Goal: Answer question/provide support: Share knowledge or assist other users

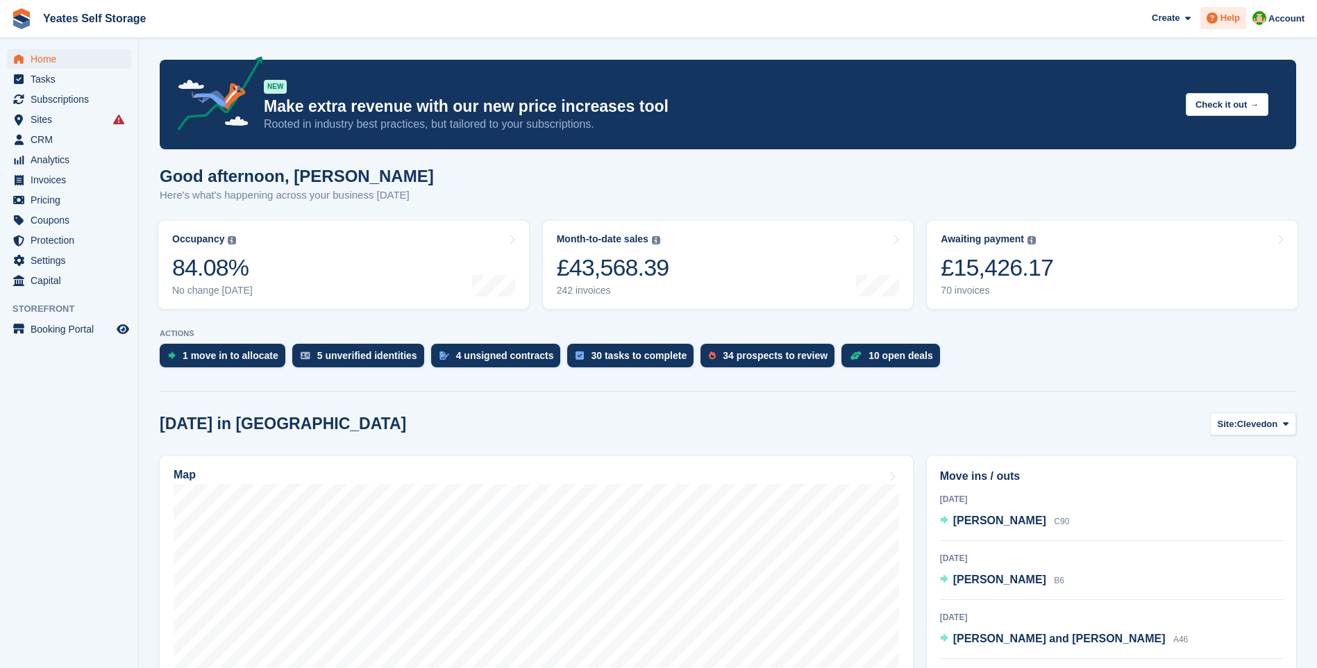
click at [1231, 19] on span "Help" at bounding box center [1230, 18] width 19 height 14
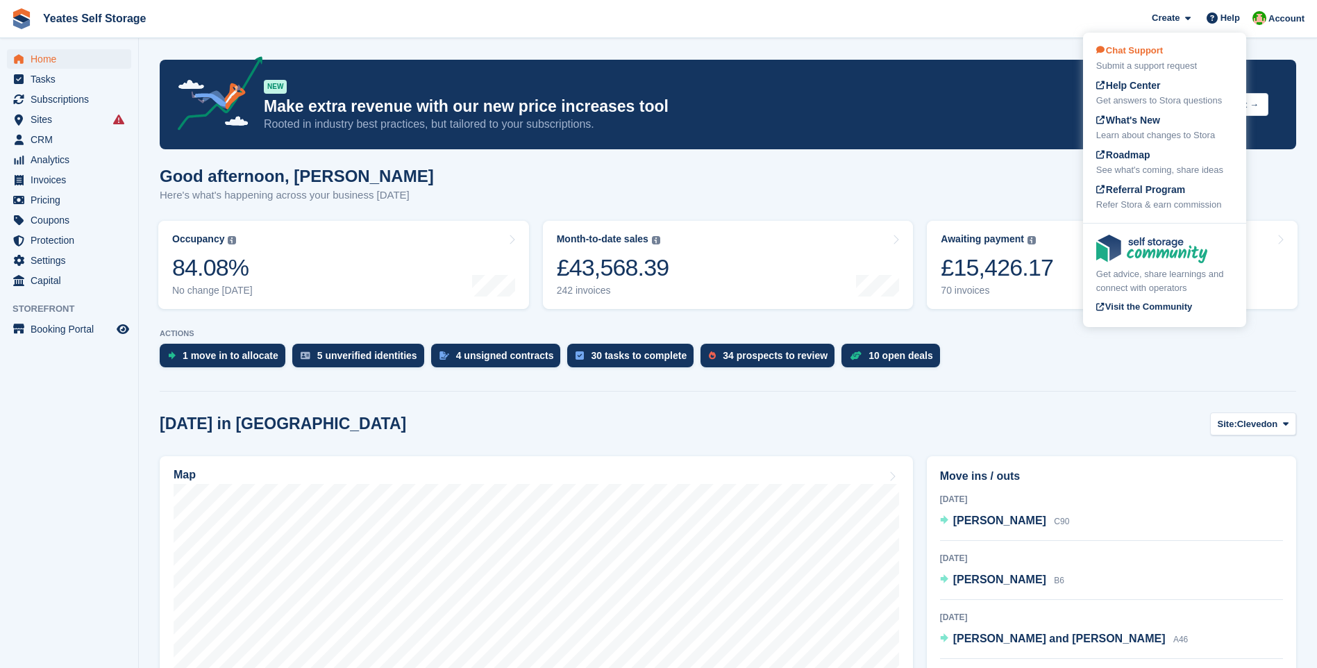
click at [1151, 64] on div "Submit a support request" at bounding box center [1164, 66] width 137 height 14
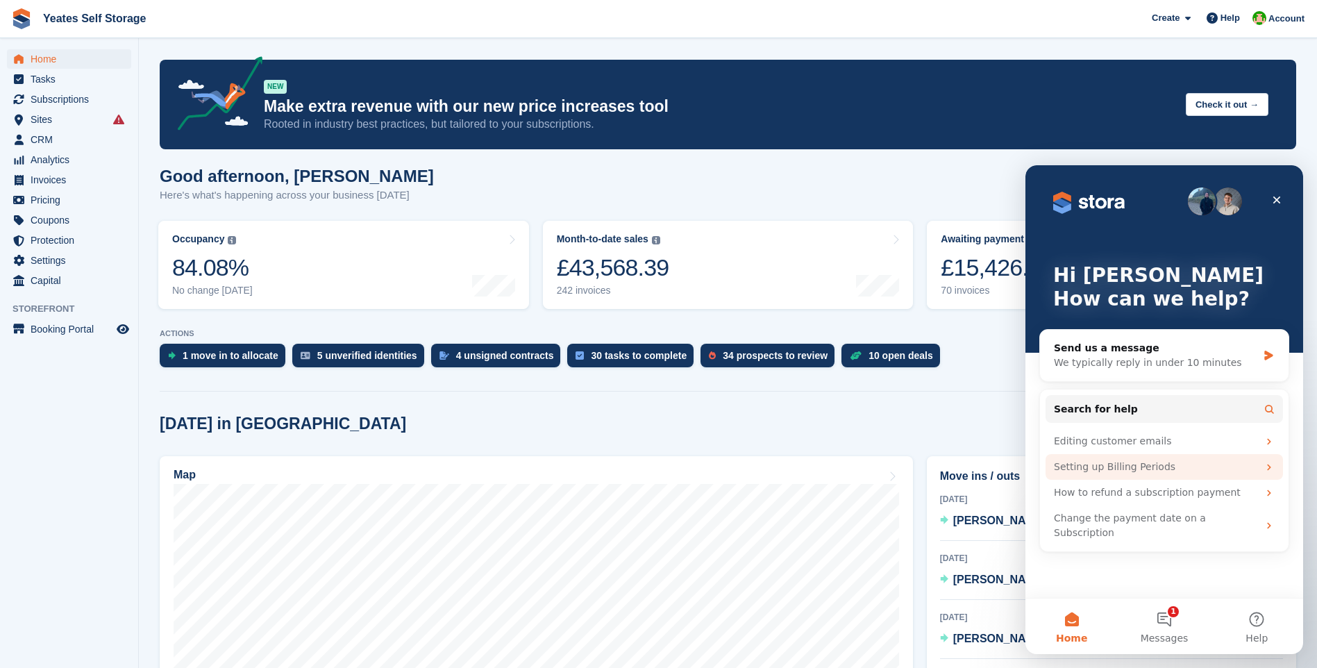
scroll to position [208, 0]
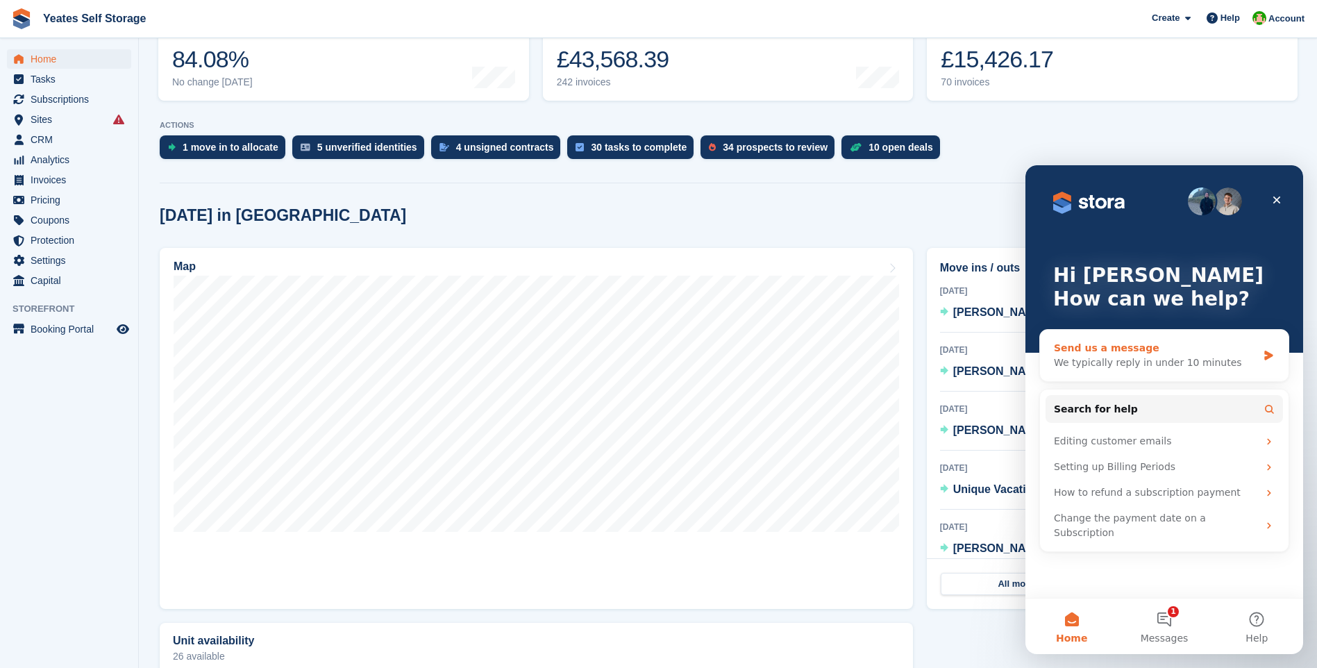
click at [1127, 364] on div "We typically reply in under 10 minutes" at bounding box center [1155, 363] width 203 height 15
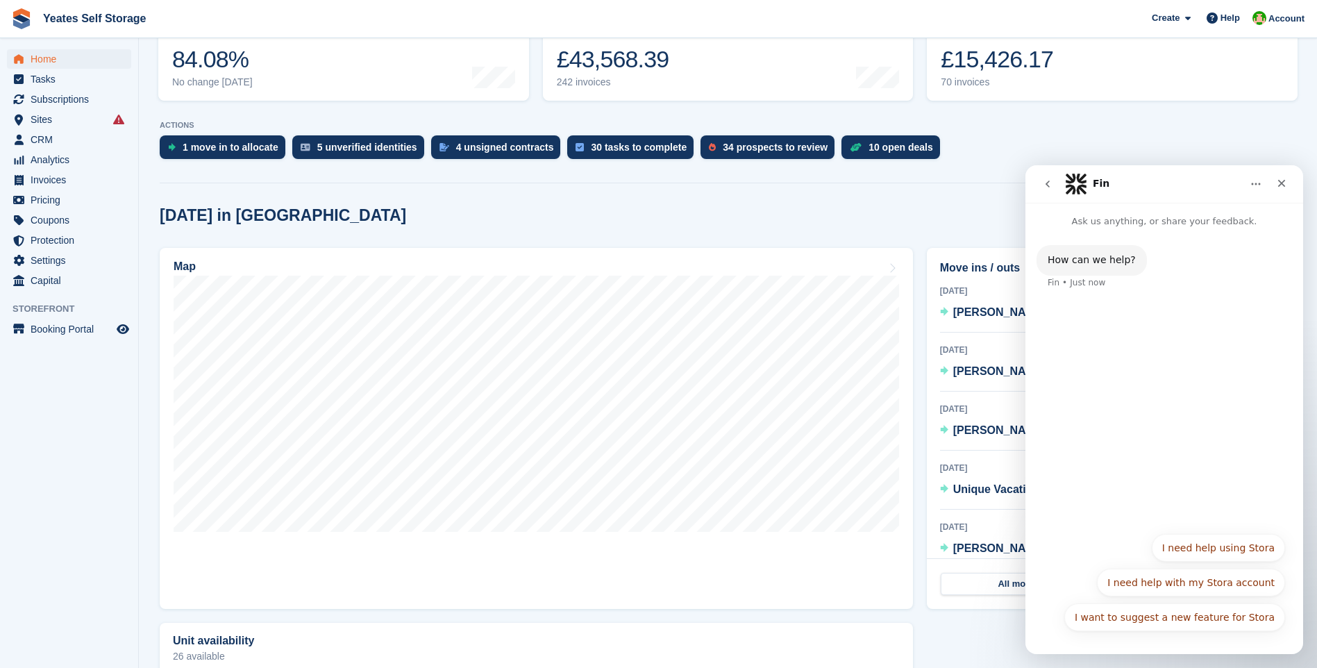
click at [1093, 634] on div "I want to suggest a new feature for Stora I need help using Stora I need help w…" at bounding box center [1165, 586] width 242 height 104
click at [1217, 580] on button "I need help with my Stora account" at bounding box center [1191, 583] width 188 height 28
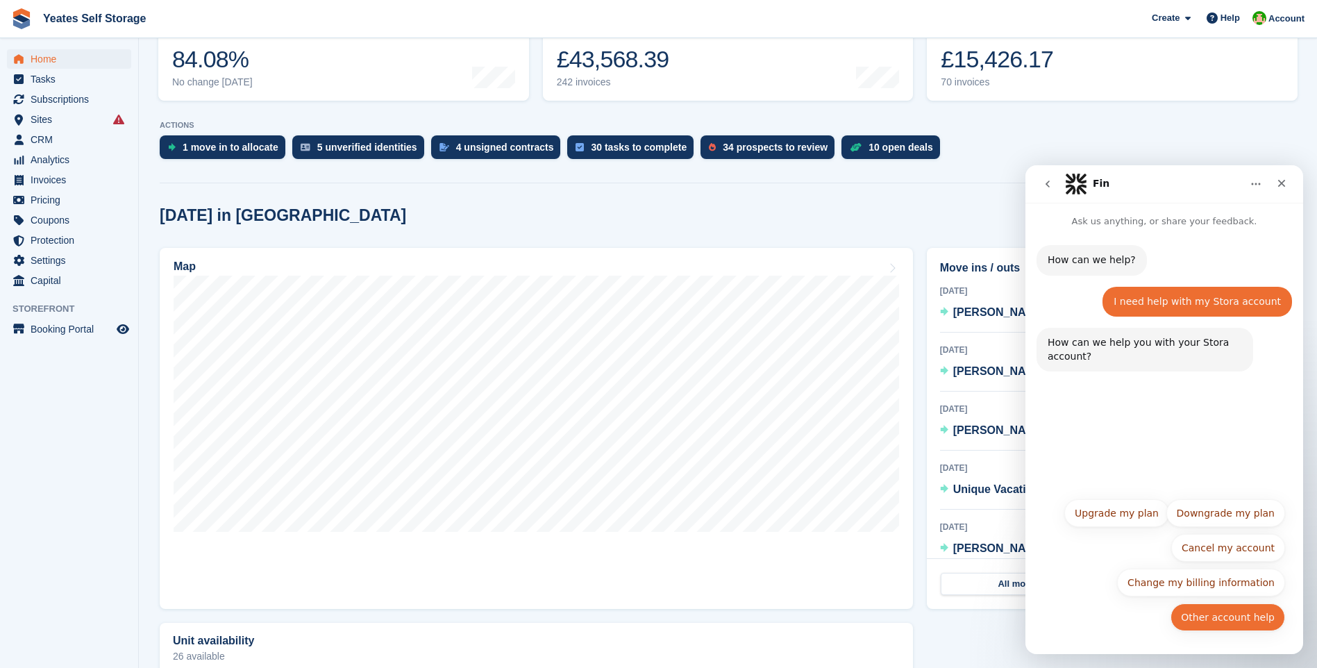
click at [1244, 619] on button "Other account help" at bounding box center [1228, 617] width 115 height 28
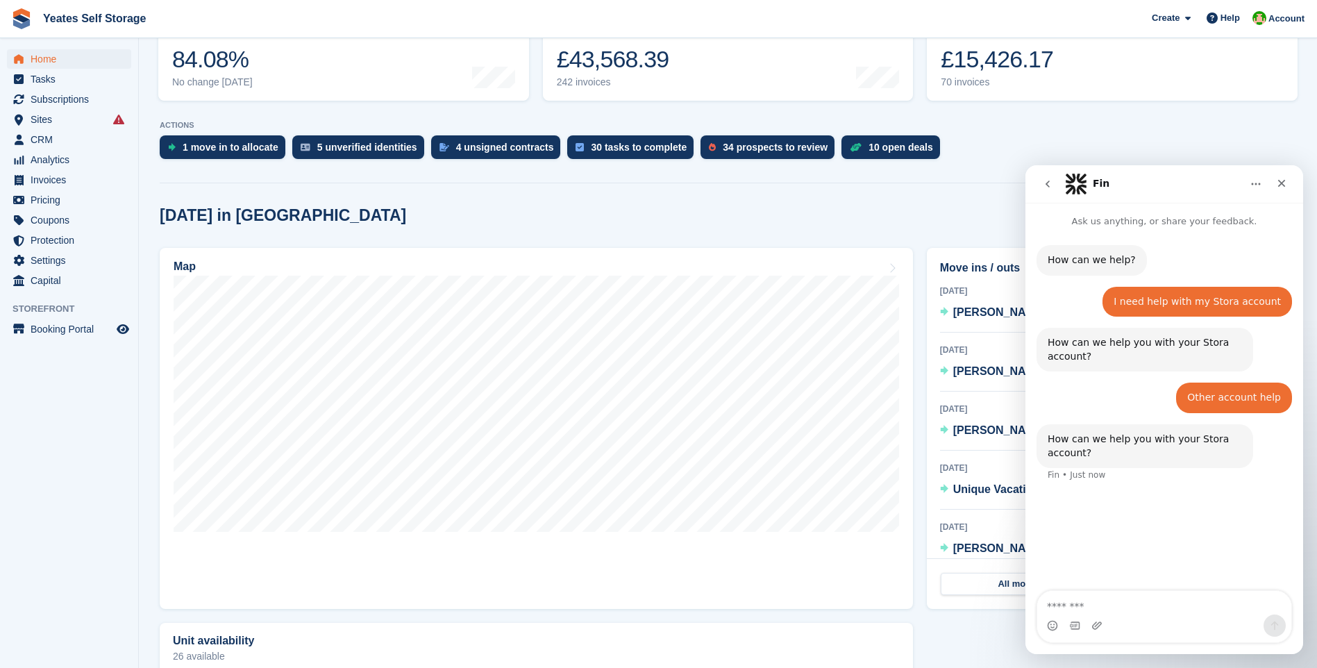
click at [1146, 609] on textarea "Message…" at bounding box center [1164, 603] width 254 height 24
type textarea "**********"
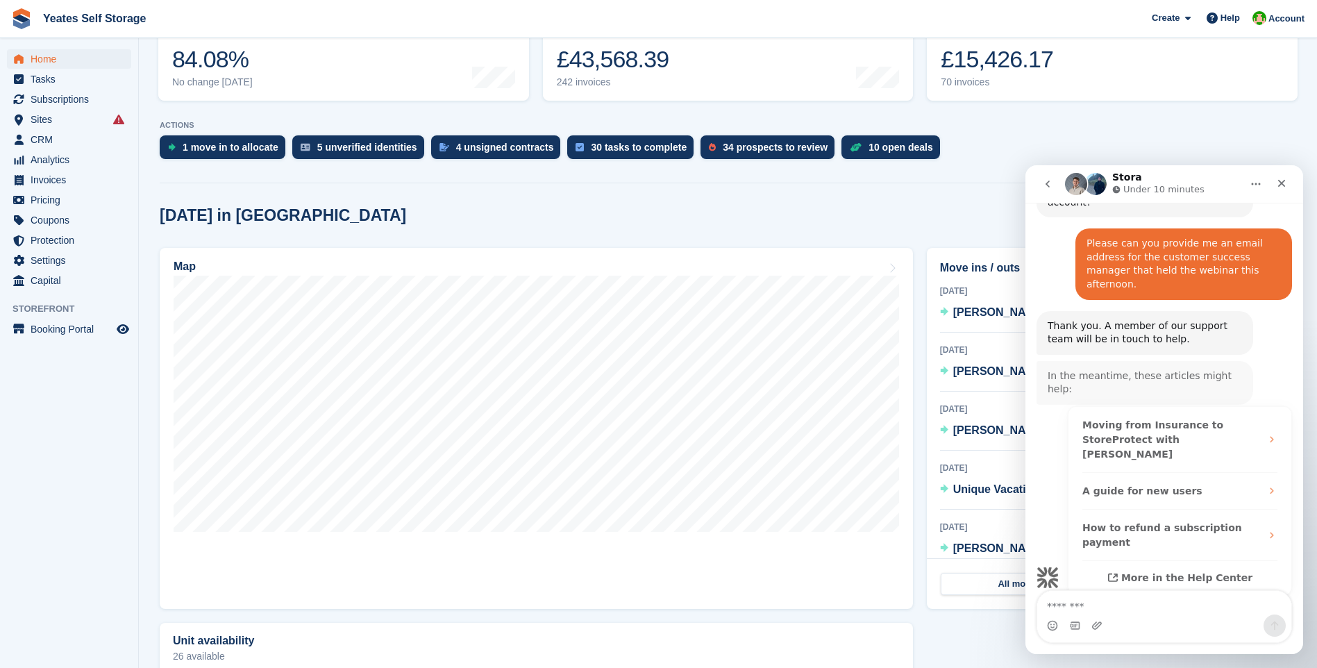
scroll to position [249, 0]
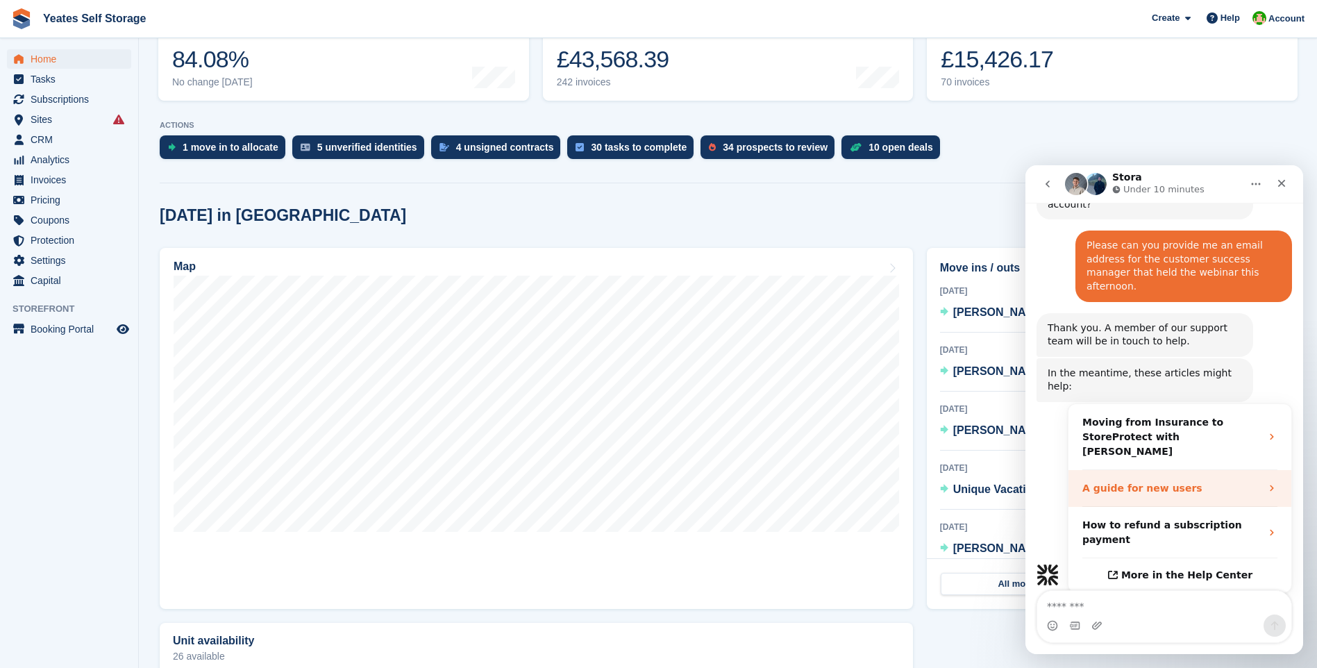
click at [1252, 481] on div "A guide for new users" at bounding box center [1171, 488] width 178 height 15
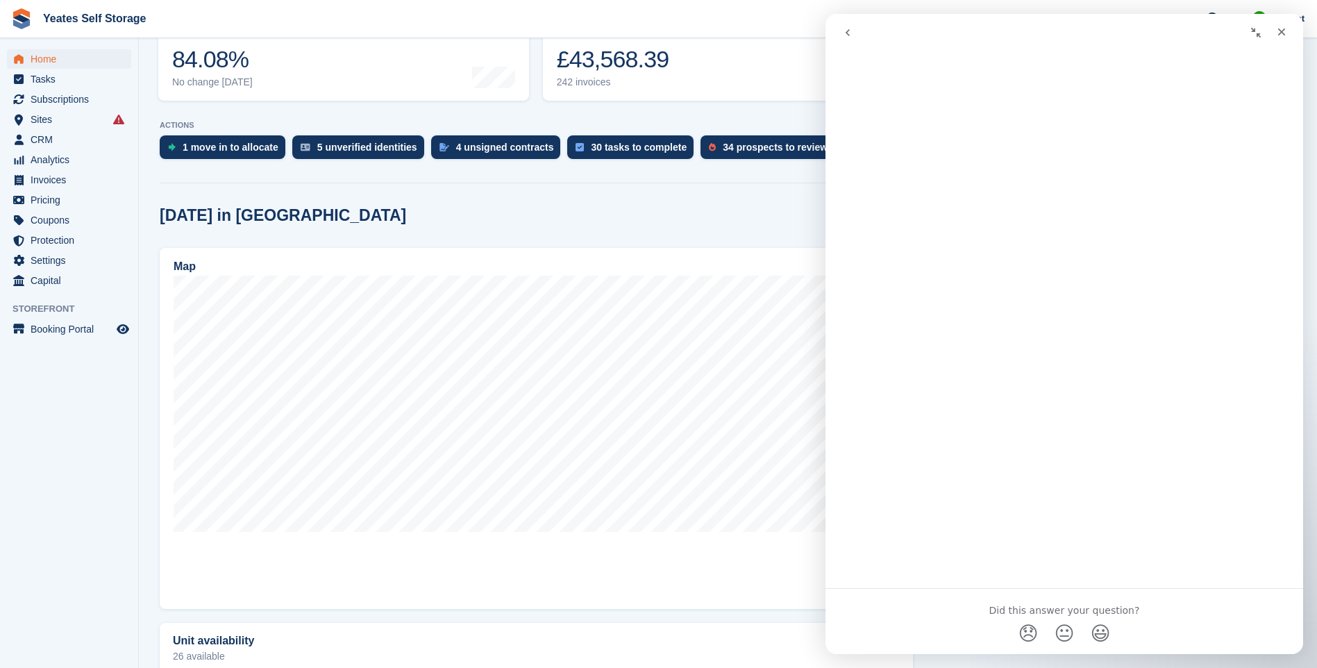
scroll to position [0, 0]
click at [1280, 37] on div "Close" at bounding box center [1281, 31] width 25 height 25
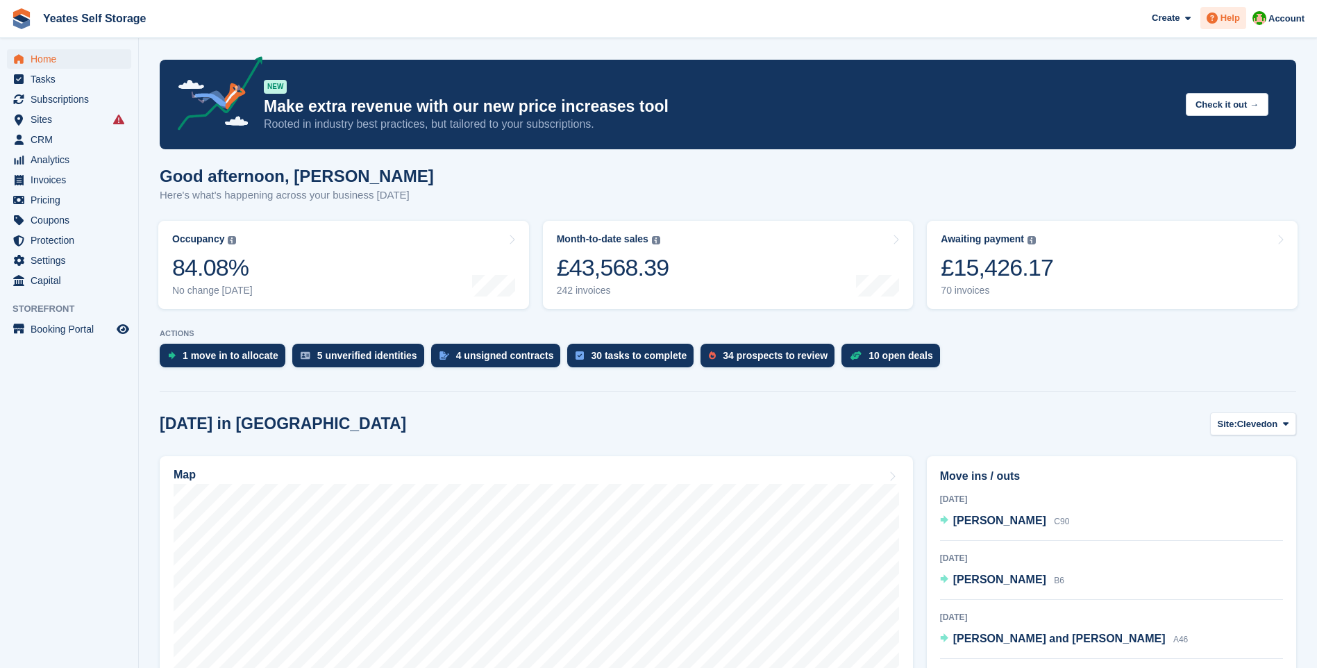
click at [1230, 24] on div "Help" at bounding box center [1224, 18] width 46 height 22
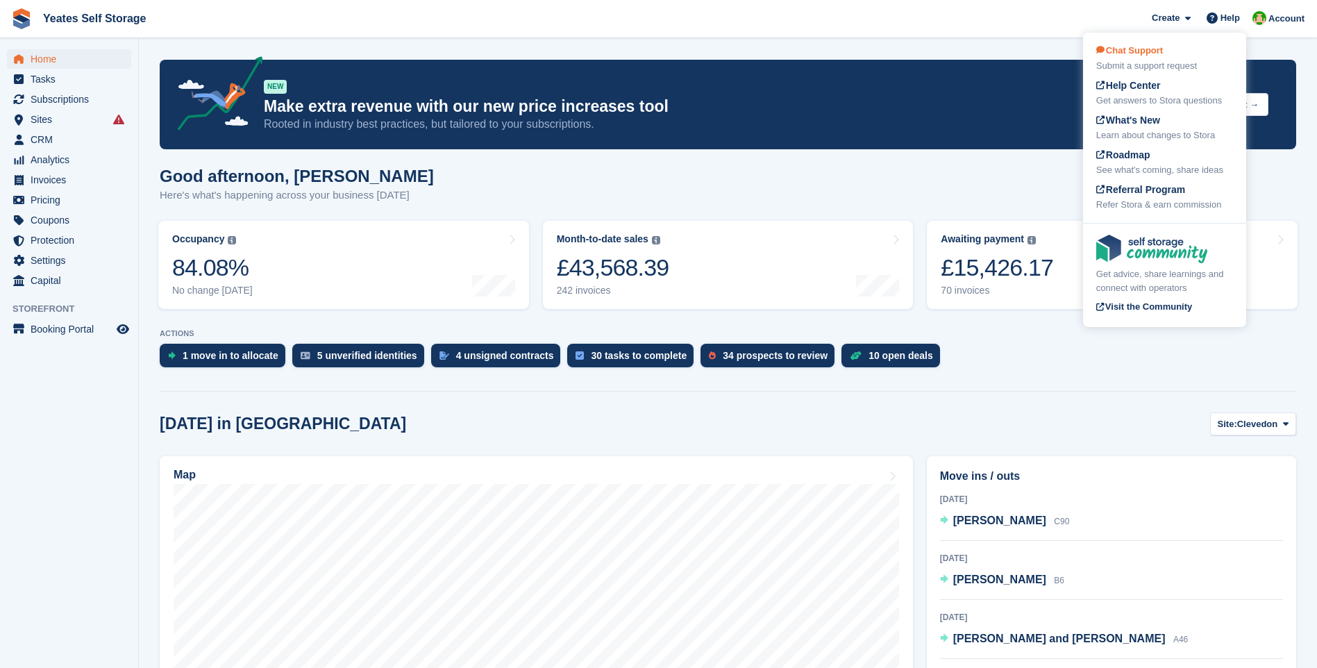
click at [1146, 66] on div "Submit a support request" at bounding box center [1164, 66] width 137 height 14
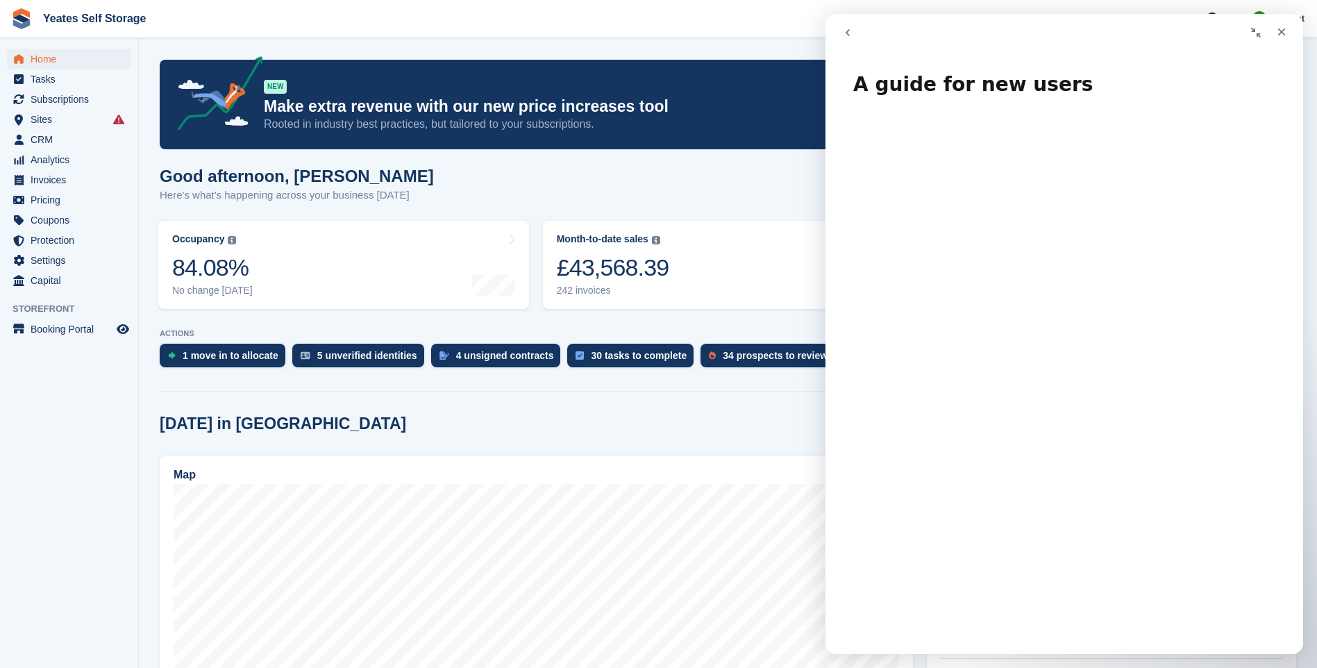
click at [845, 32] on icon "go back" at bounding box center [847, 32] width 11 height 11
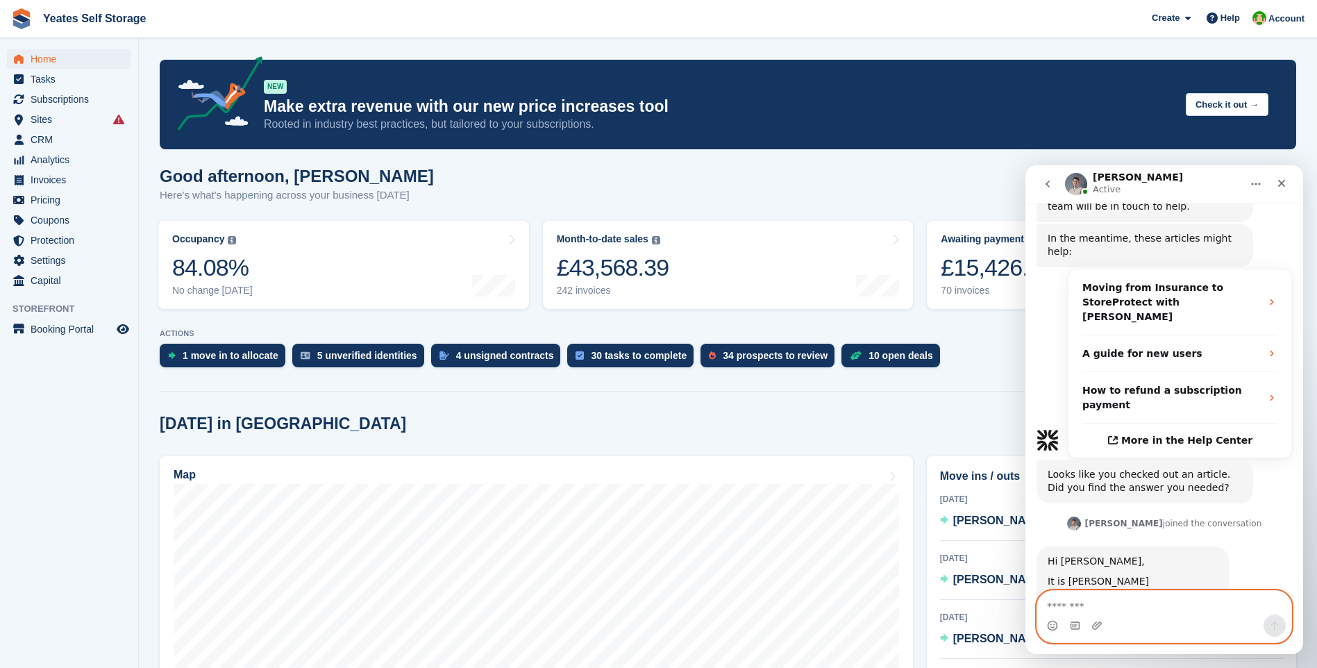
scroll to position [383, 0]
drag, startPoint x: 1123, startPoint y: 547, endPoint x: 1035, endPoint y: 555, distance: 89.3
click at [1035, 555] on div "How can we help? Fin • 6m ago I need help with my Stora account Angela • 6m ago…" at bounding box center [1165, 247] width 278 height 803
copy link "jofodile@stora.co"
click at [1164, 612] on textarea "Message…" at bounding box center [1164, 603] width 254 height 24
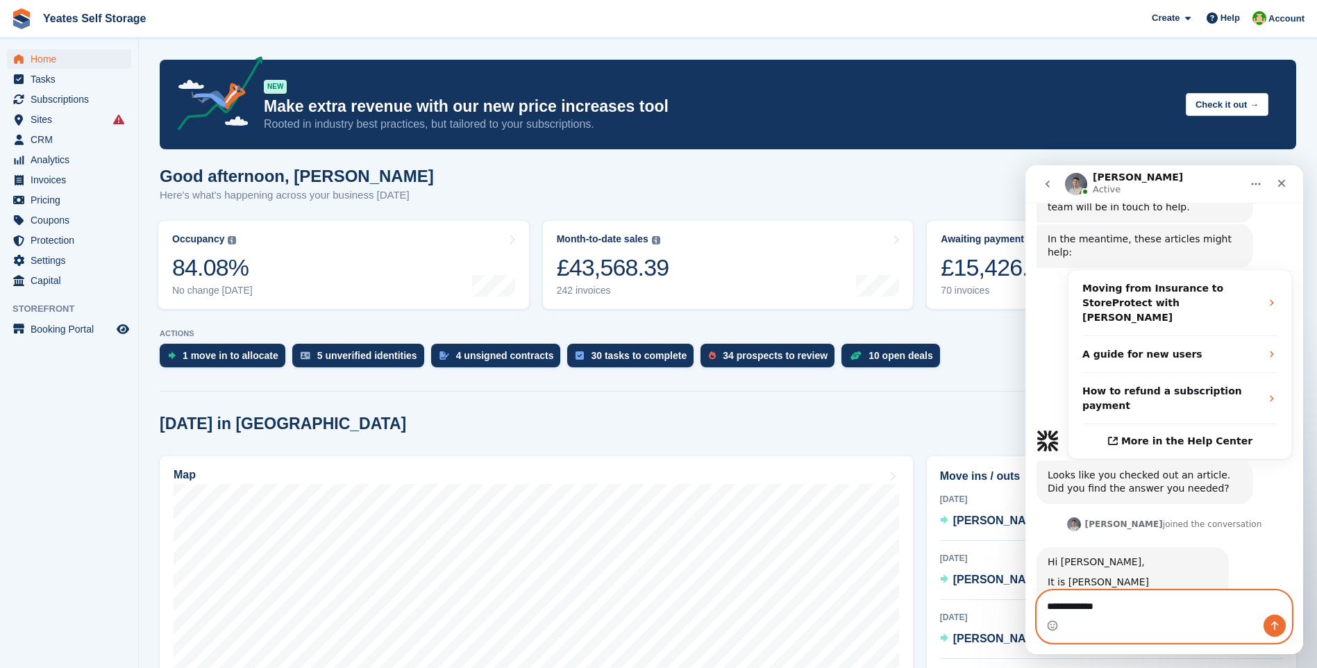
type textarea "**********"
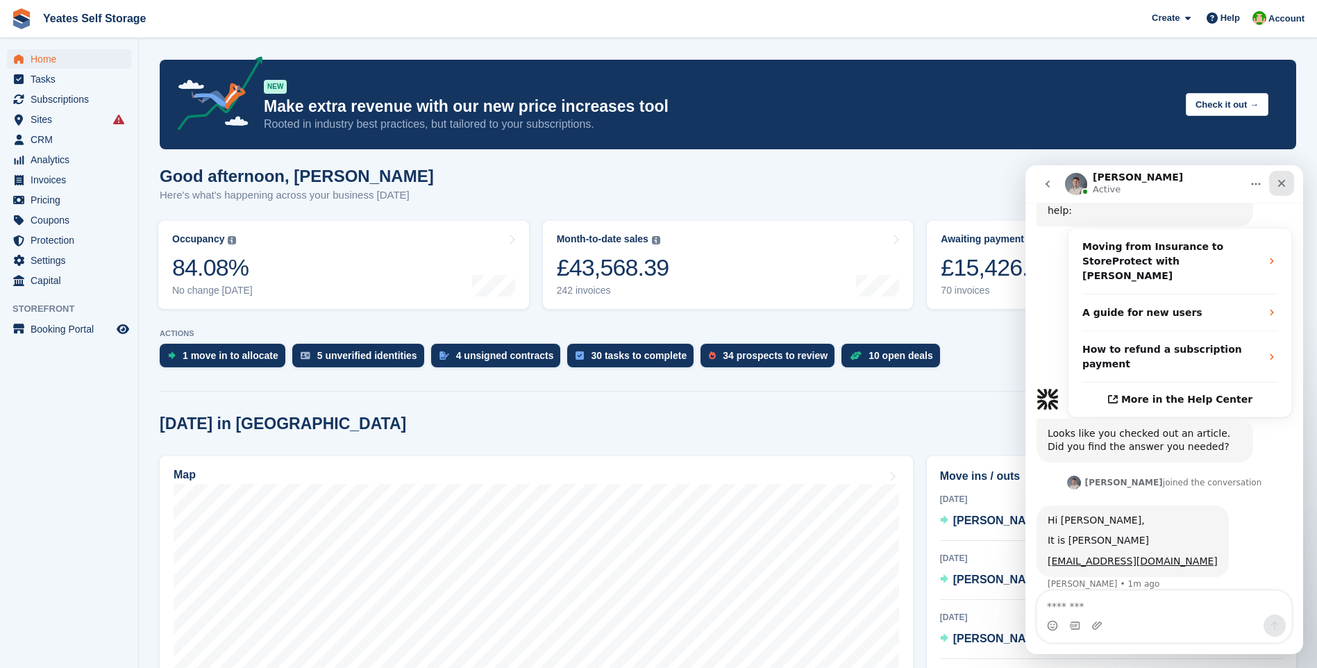
click at [1279, 181] on icon "Close" at bounding box center [1282, 184] width 8 height 8
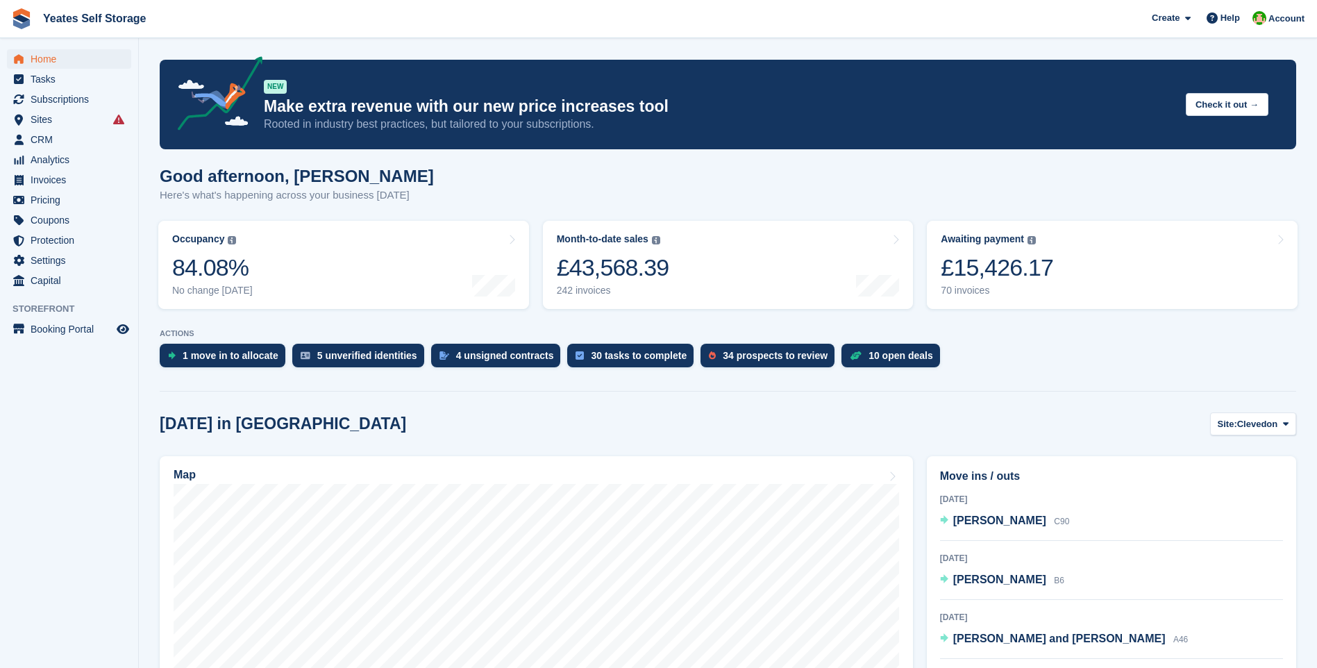
scroll to position [626, 0]
click at [40, 119] on span "Sites" at bounding box center [72, 119] width 83 height 19
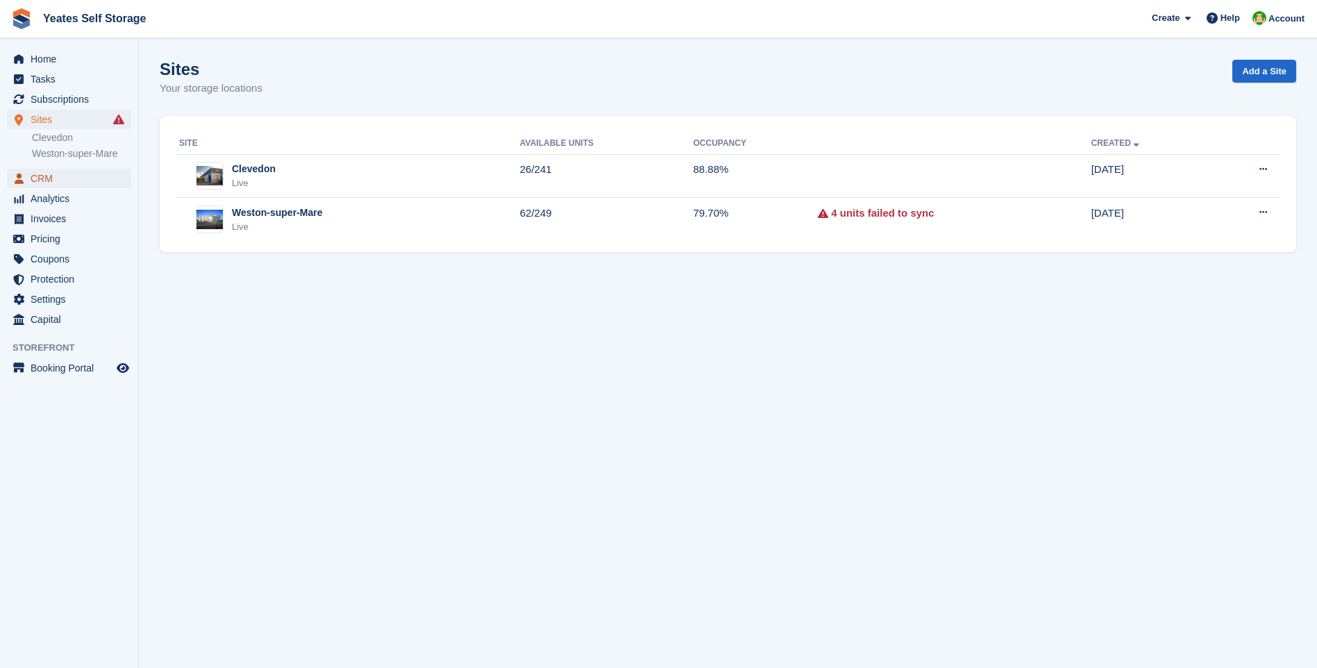
click at [53, 176] on span "CRM" at bounding box center [72, 178] width 83 height 19
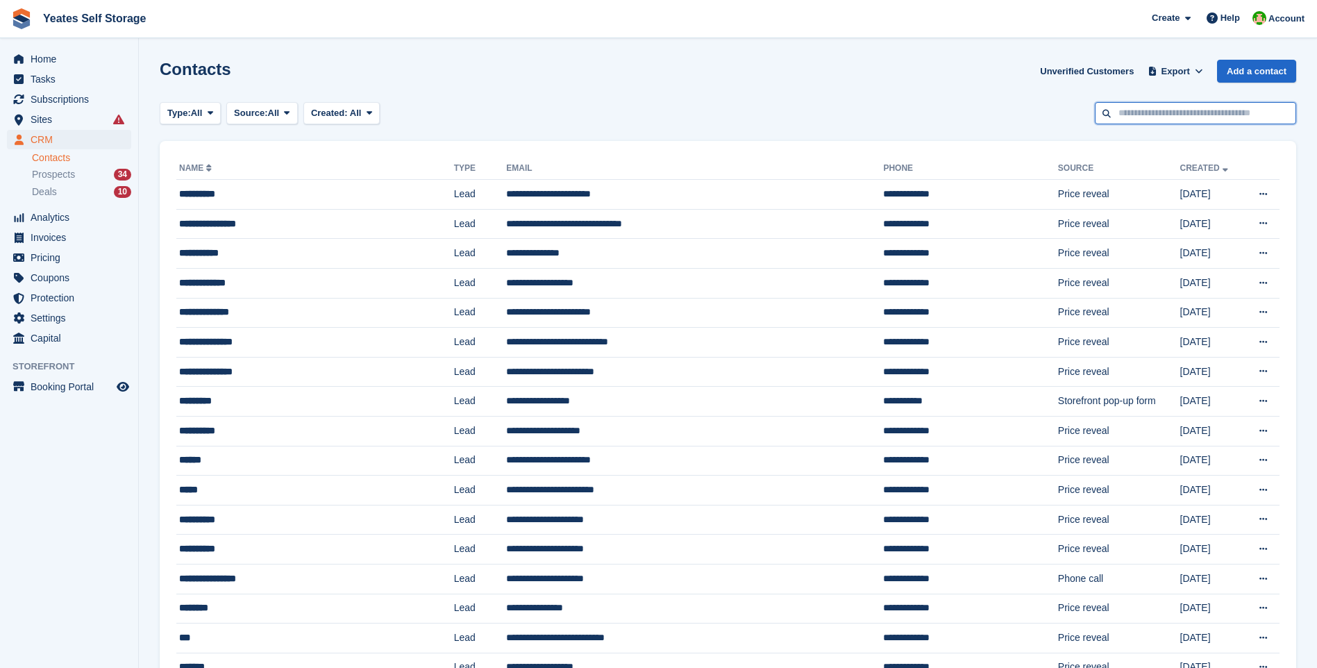
click at [1153, 107] on input "text" at bounding box center [1195, 113] width 201 height 23
type input "***"
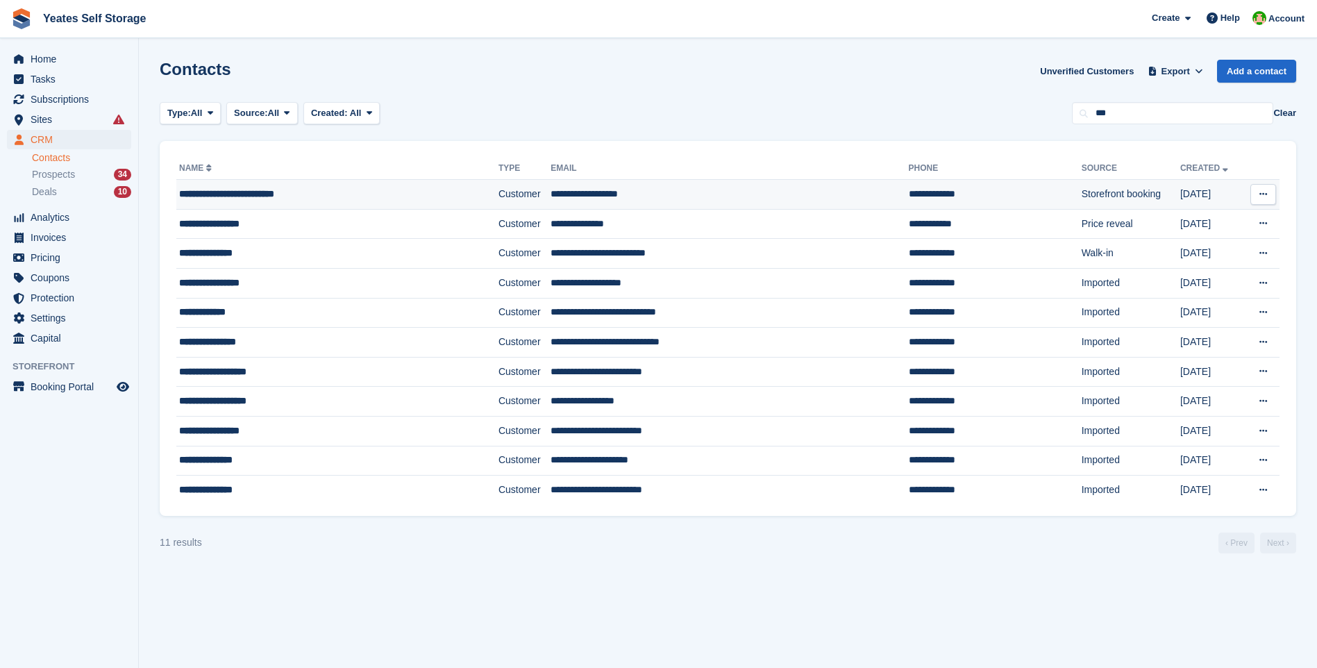
click at [579, 185] on td "**********" at bounding box center [730, 195] width 358 height 30
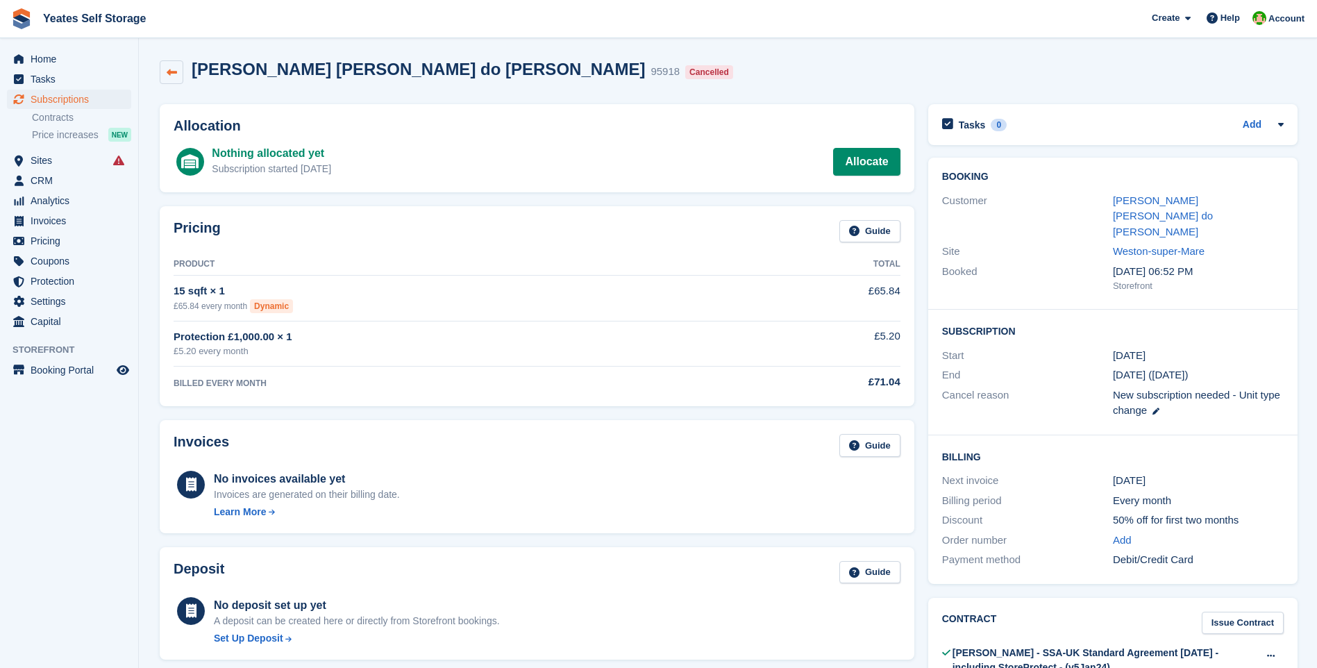
click at [172, 74] on icon at bounding box center [172, 72] width 10 height 10
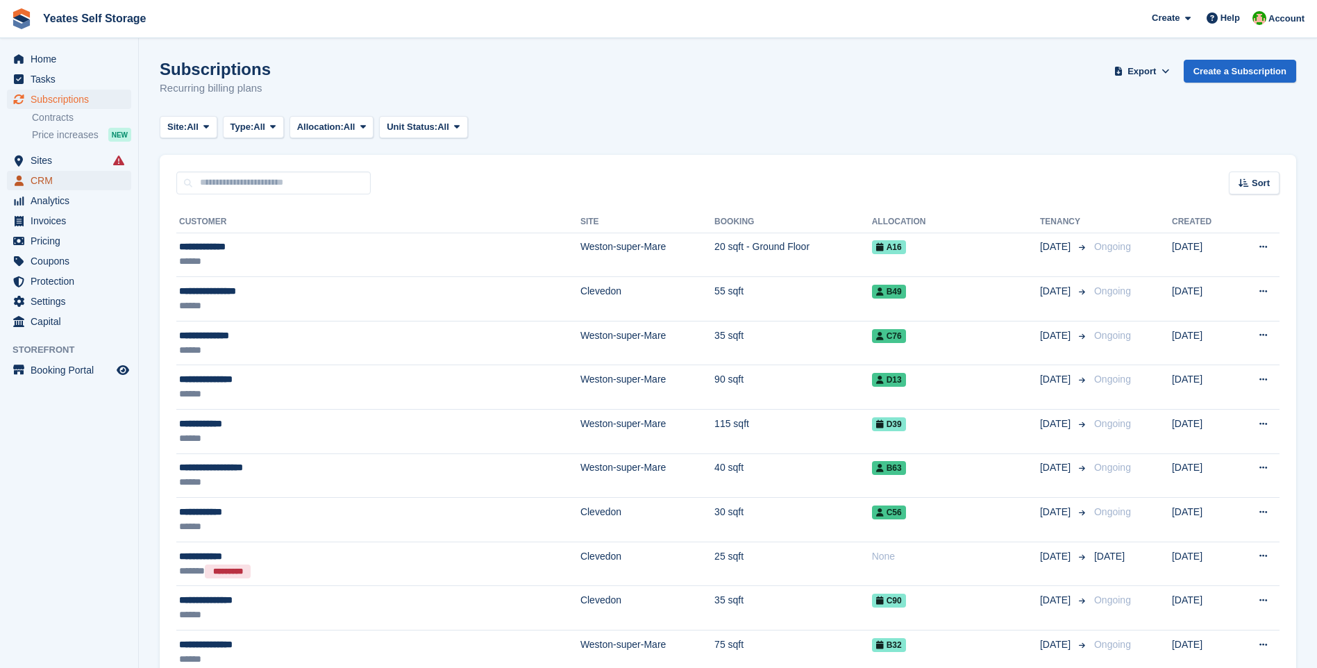
click at [47, 179] on span "CRM" at bounding box center [72, 180] width 83 height 19
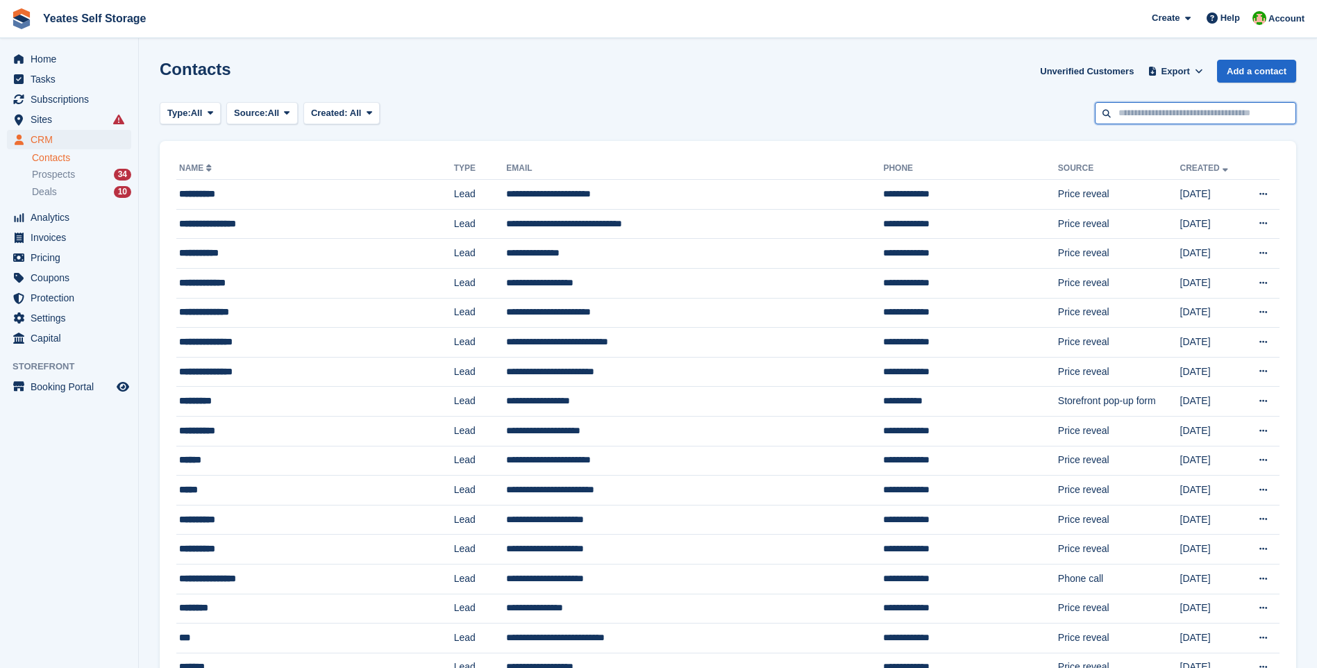
type input "***"
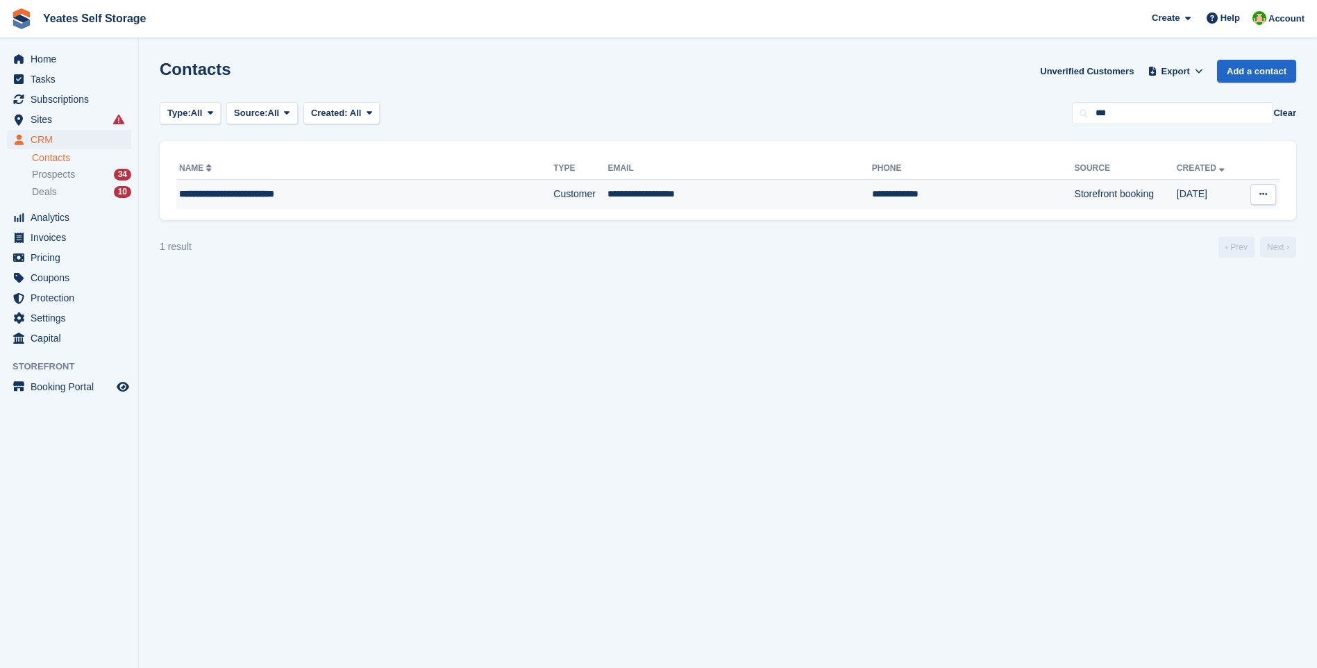
click at [608, 194] on td "**********" at bounding box center [740, 194] width 264 height 29
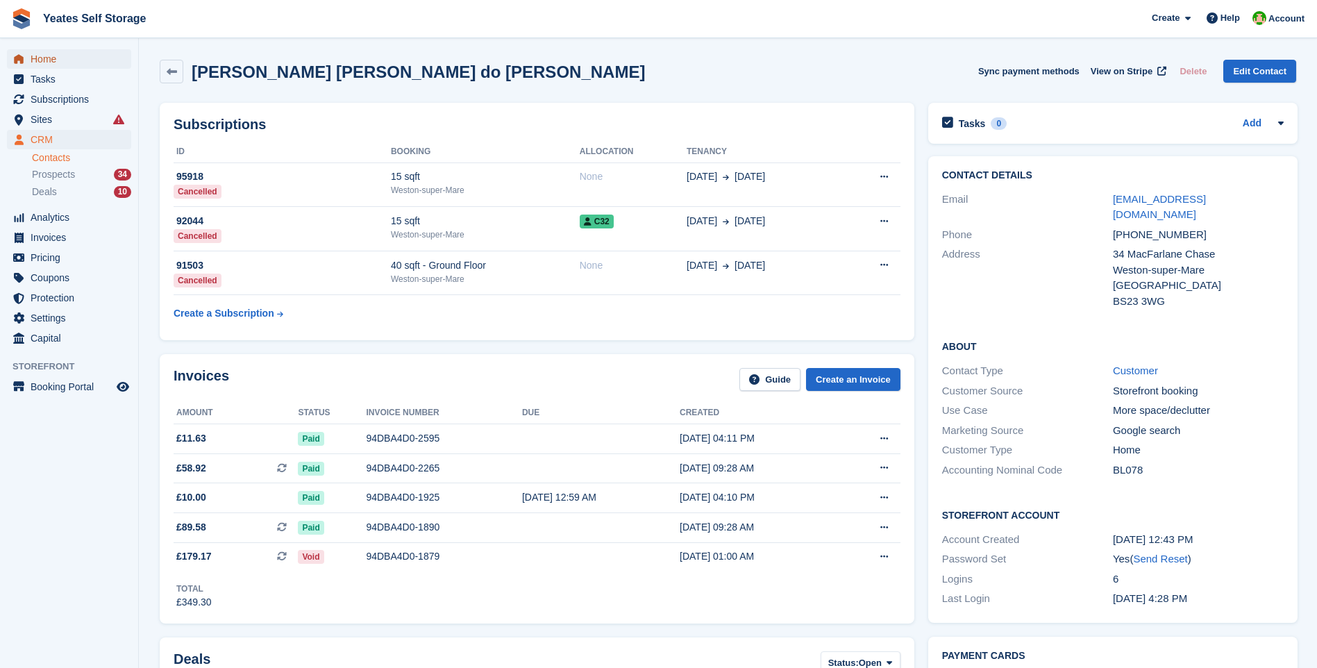
click at [49, 64] on span "Home" at bounding box center [72, 58] width 83 height 19
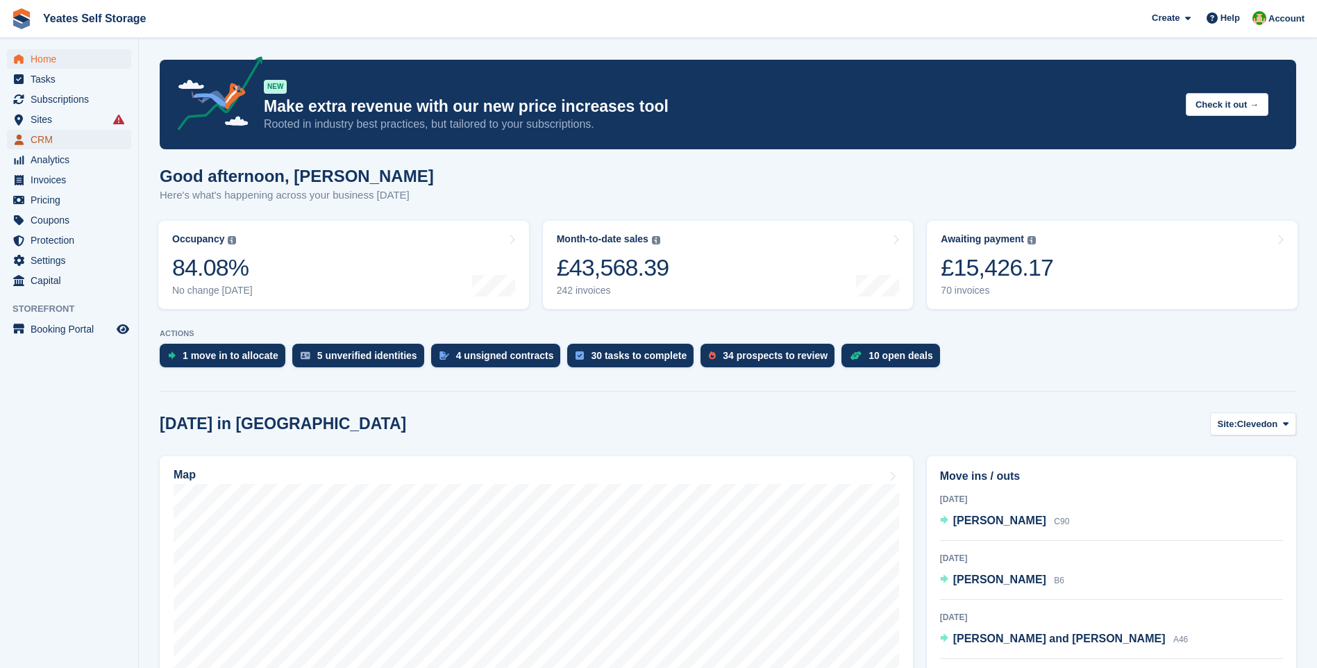
click at [50, 142] on span "CRM" at bounding box center [72, 139] width 83 height 19
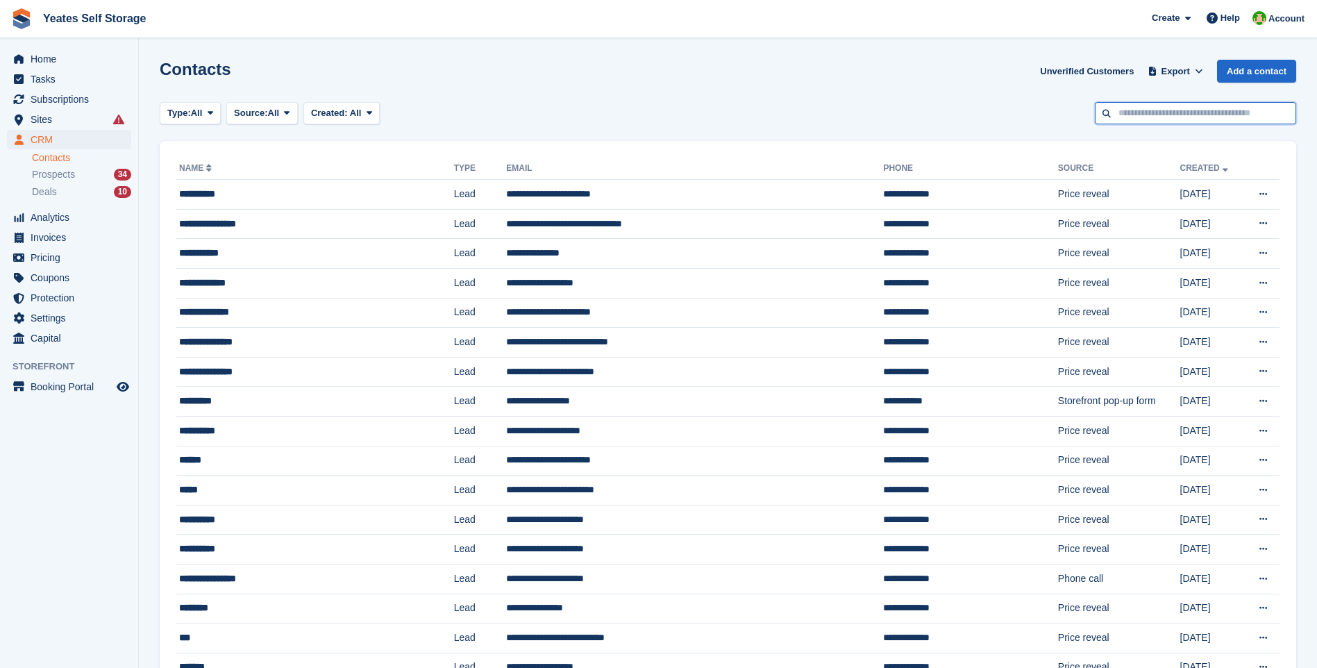
click at [1180, 107] on input "text" at bounding box center [1195, 113] width 201 height 23
type input "********"
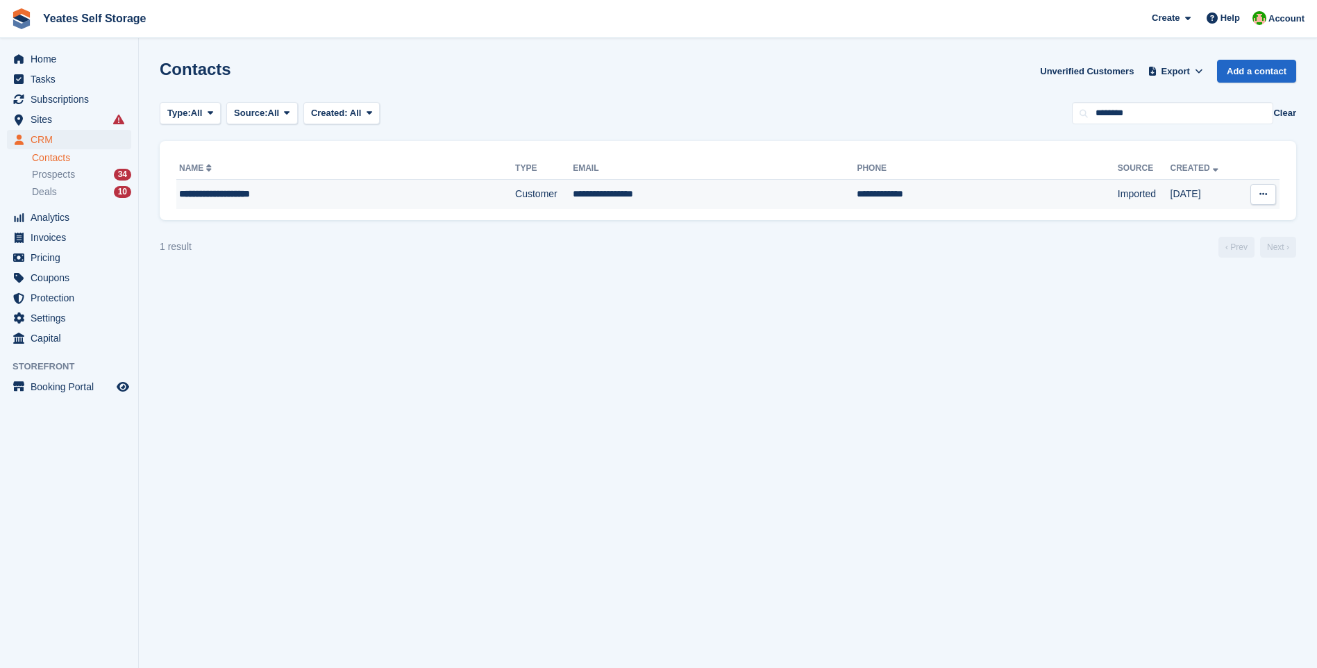
click at [218, 201] on div "**********" at bounding box center [301, 194] width 244 height 15
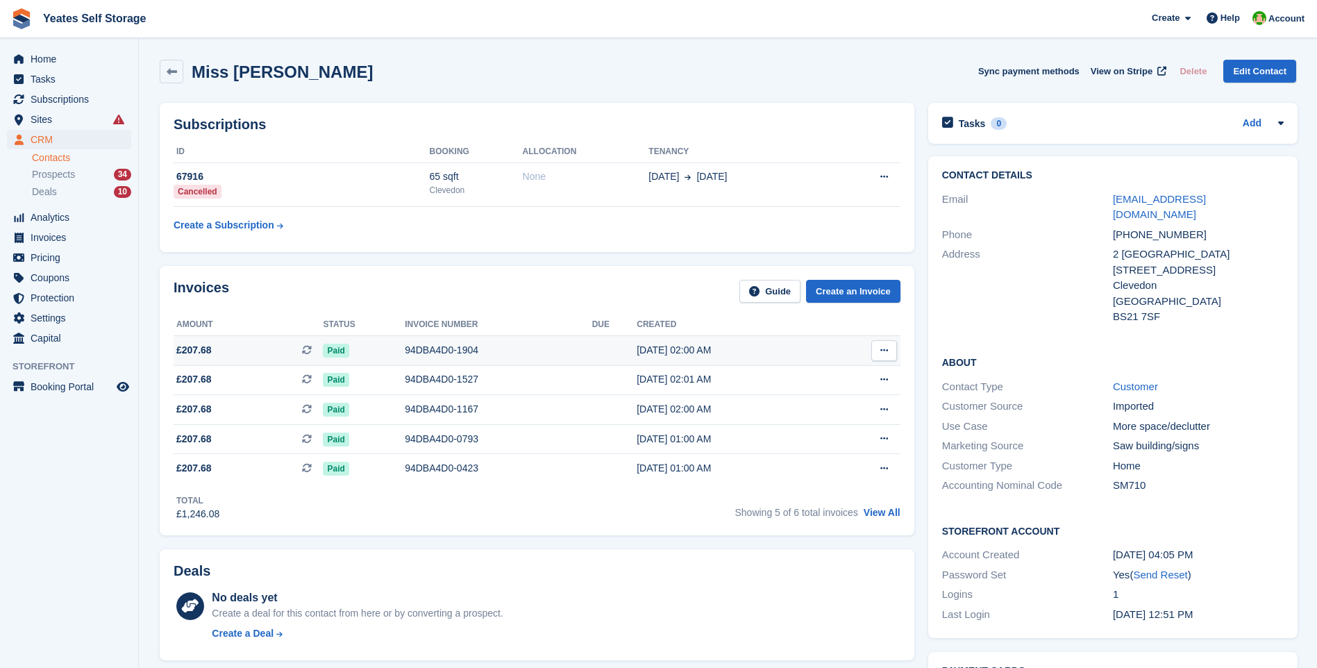
click at [651, 352] on div "24 Jun, 02:00 AM" at bounding box center [732, 350] width 190 height 15
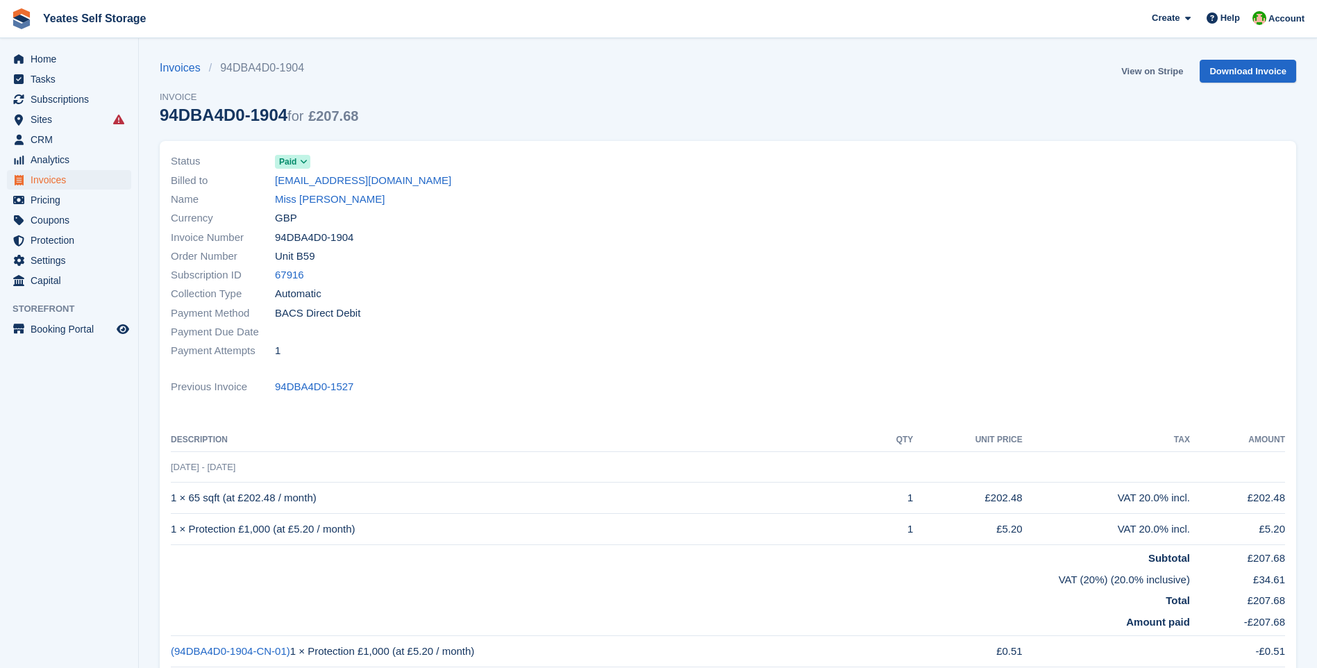
click at [1155, 68] on link "View on Stripe" at bounding box center [1152, 71] width 73 height 23
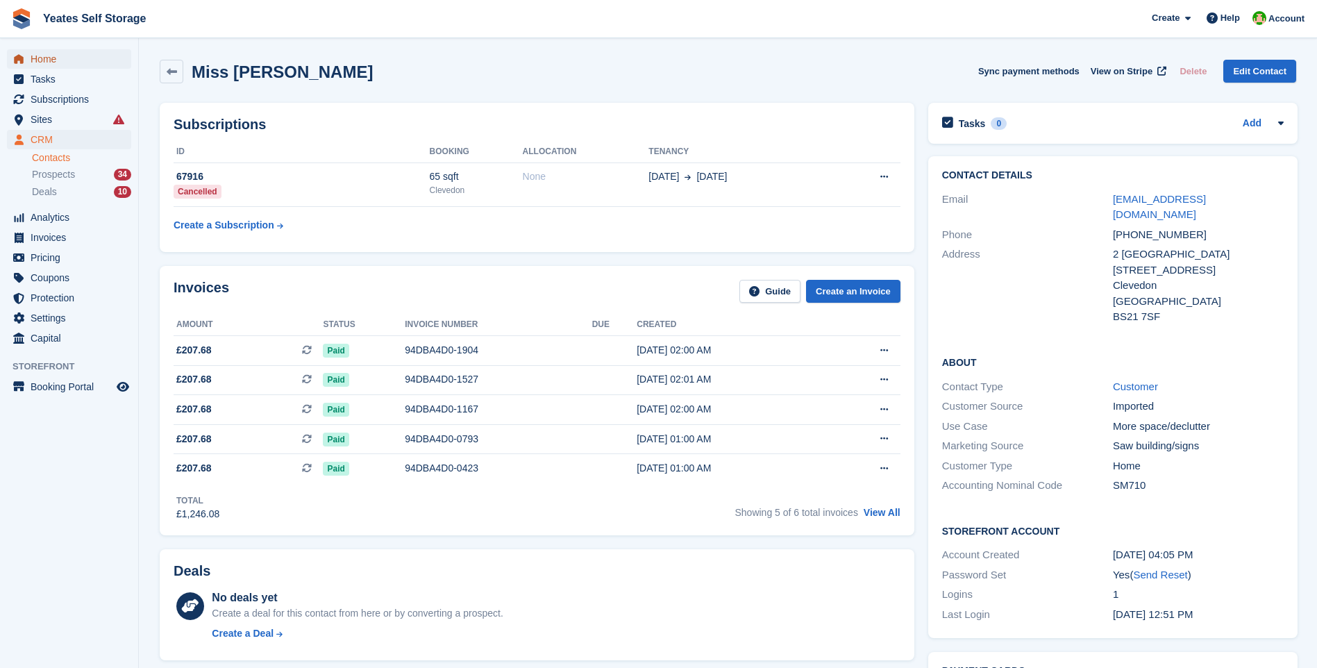
click at [51, 60] on span "Home" at bounding box center [72, 58] width 83 height 19
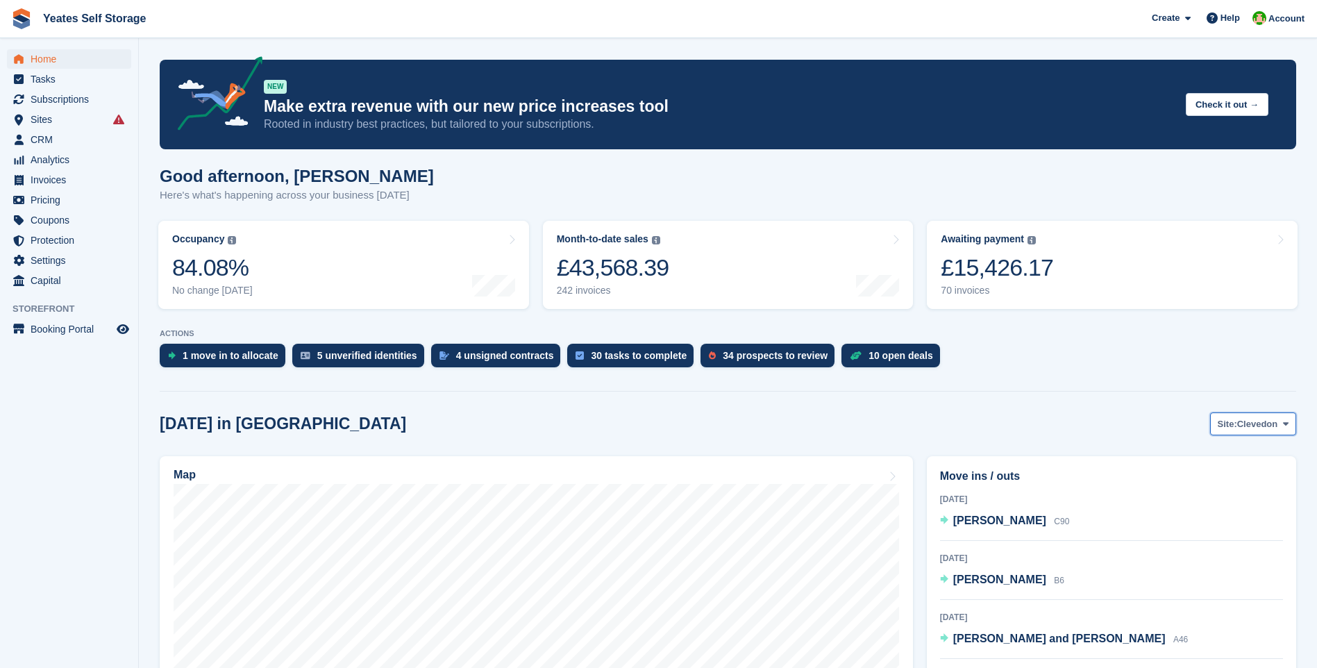
click at [1263, 426] on span "Clevedon" at bounding box center [1257, 424] width 41 height 14
click at [1228, 483] on link "Weston-super-Mare" at bounding box center [1229, 481] width 121 height 25
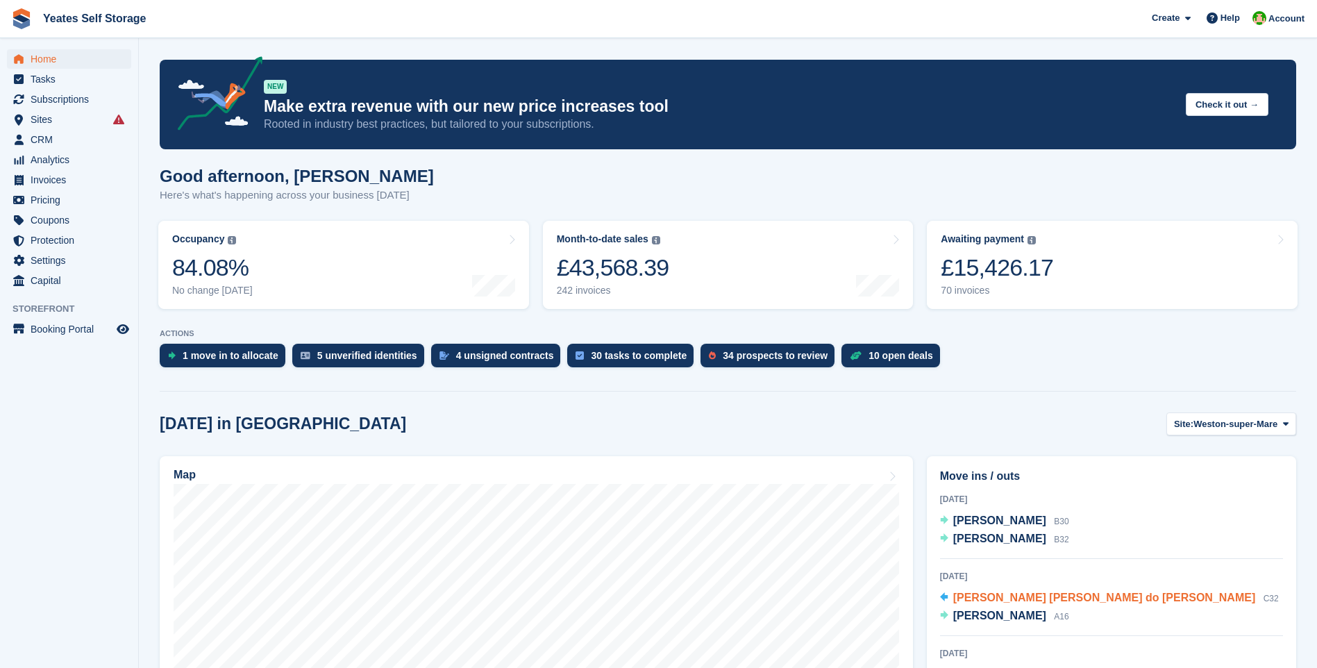
click at [1066, 599] on span "[PERSON_NAME] [PERSON_NAME] do [PERSON_NAME]" at bounding box center [1104, 598] width 303 height 12
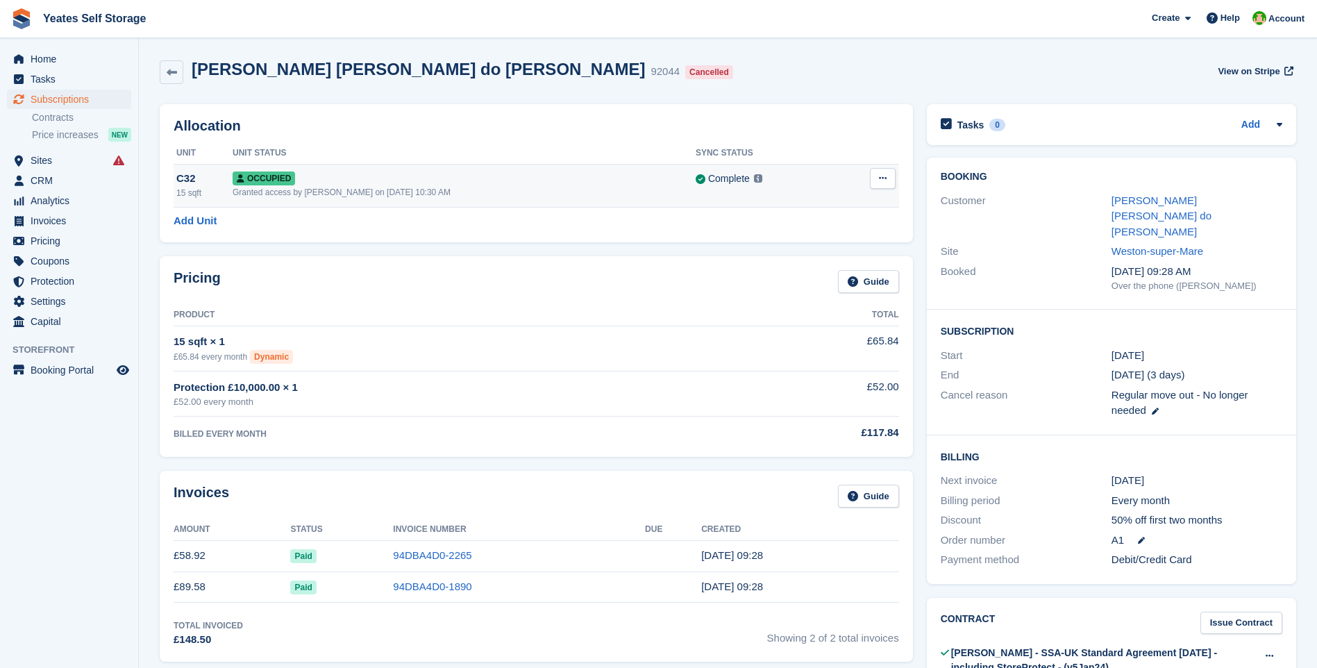
click at [884, 173] on button at bounding box center [883, 178] width 26 height 21
click at [803, 234] on p "Deallocate" at bounding box center [829, 235] width 121 height 18
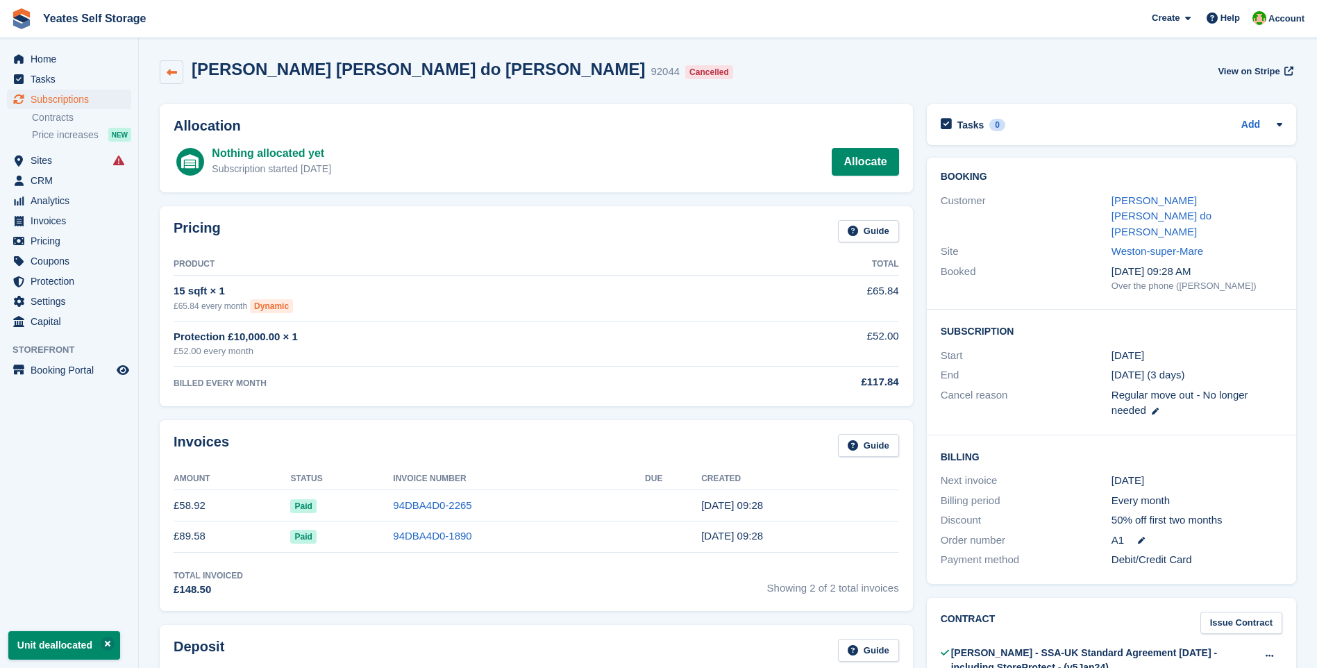
click at [176, 74] on icon at bounding box center [172, 72] width 10 height 10
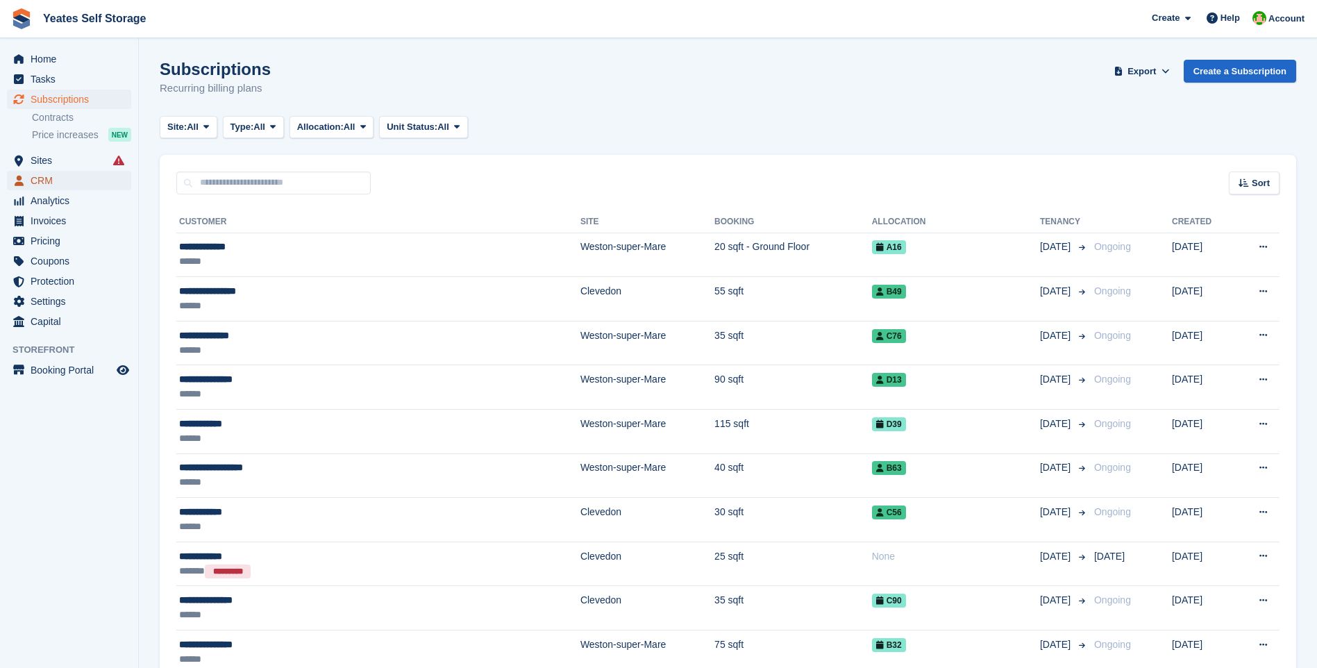
click at [46, 180] on span "CRM" at bounding box center [72, 180] width 83 height 19
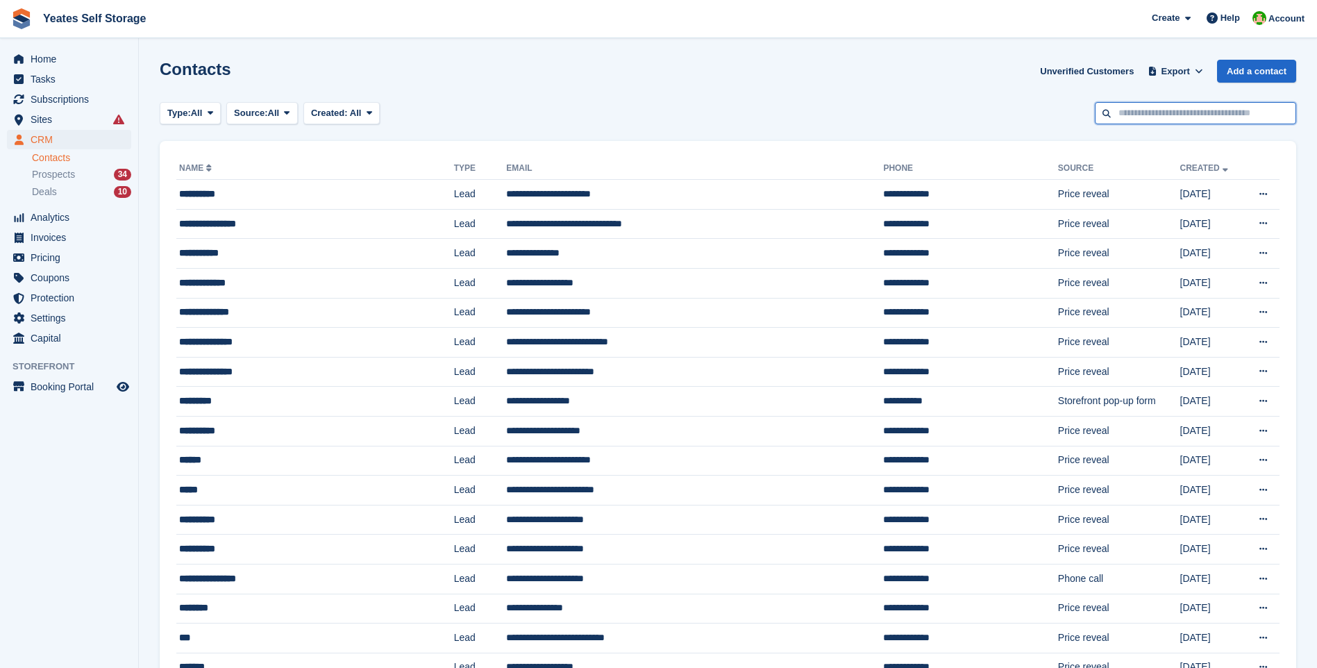
click at [1151, 112] on input "text" at bounding box center [1195, 113] width 201 height 23
type input "***"
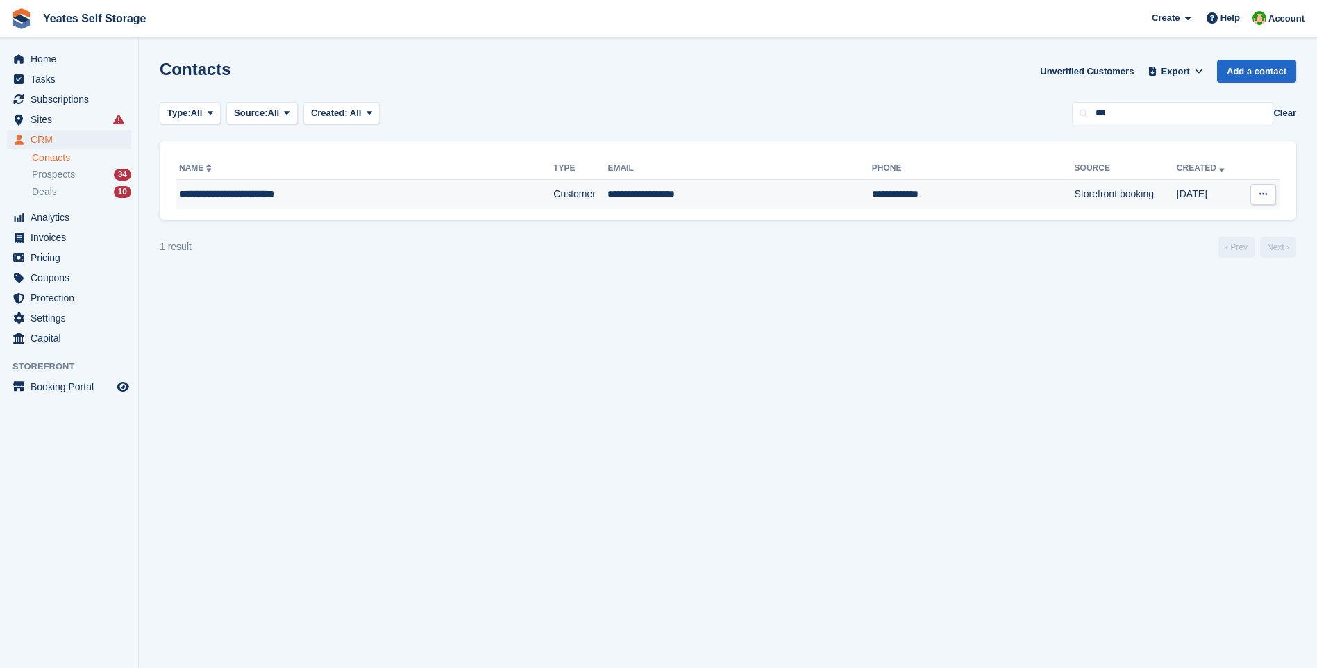
click at [274, 194] on div "**********" at bounding box center [324, 194] width 290 height 15
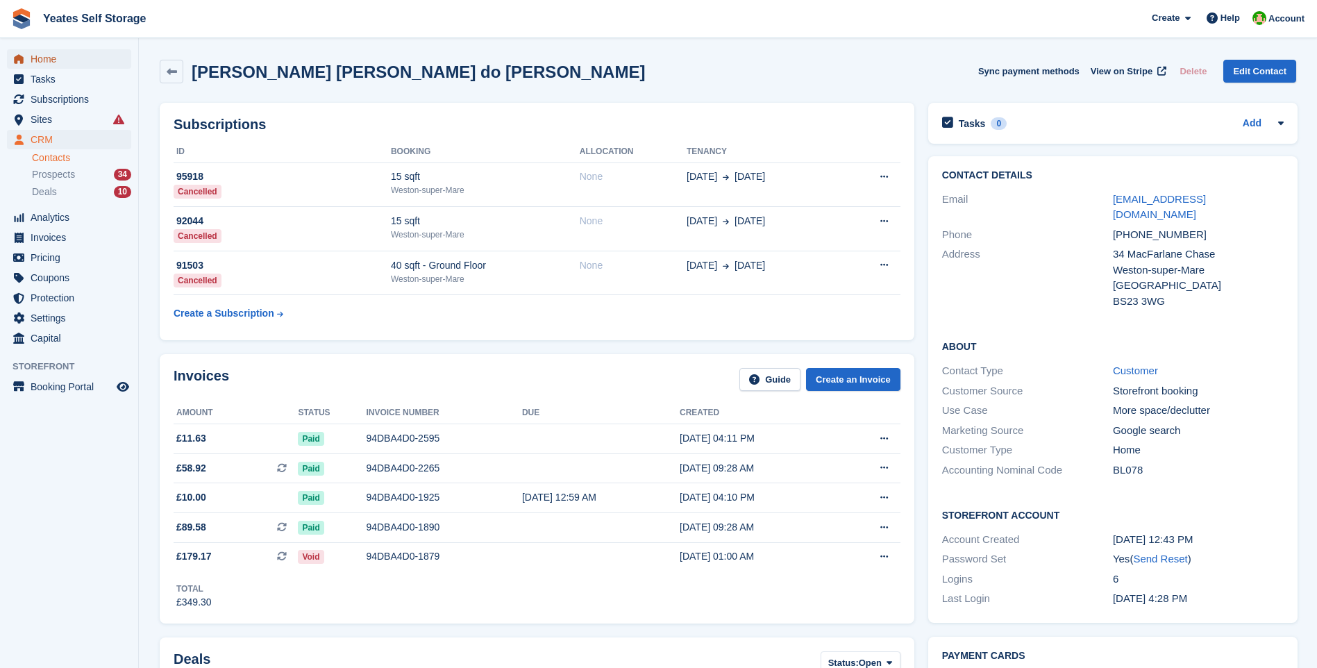
click at [55, 62] on span "Home" at bounding box center [72, 58] width 83 height 19
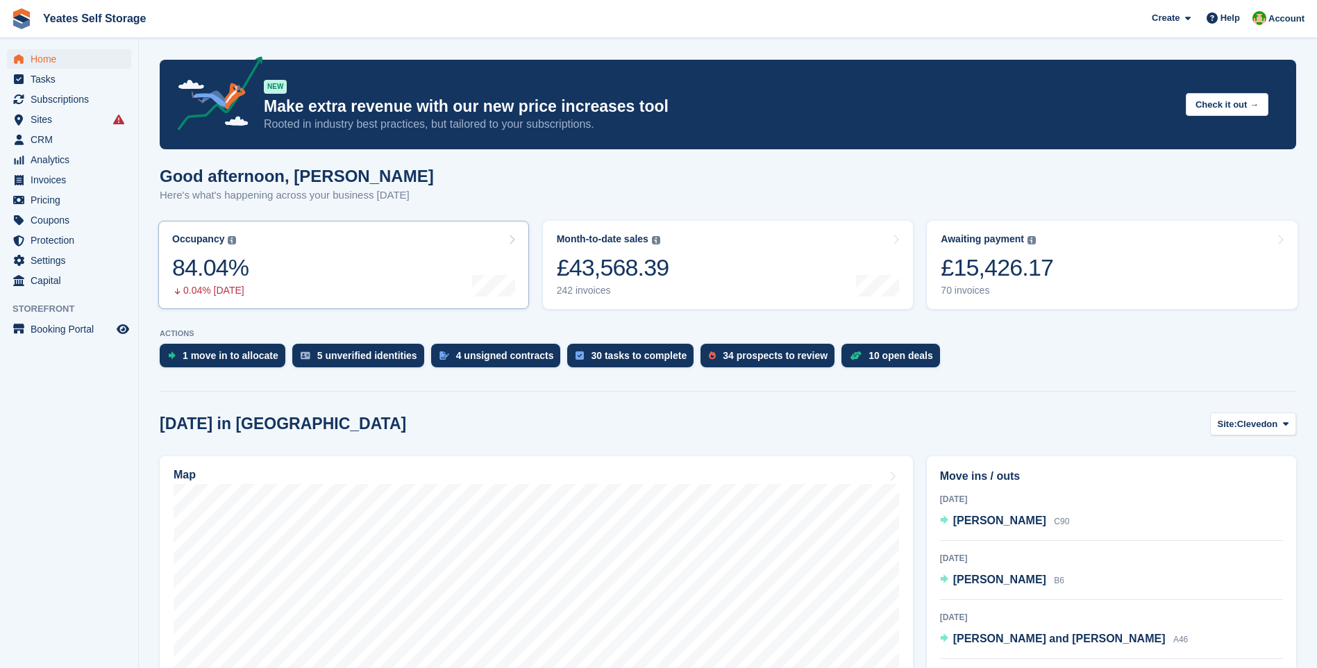
click at [512, 240] on icon at bounding box center [511, 239] width 7 height 11
